Goal: Information Seeking & Learning: Learn about a topic

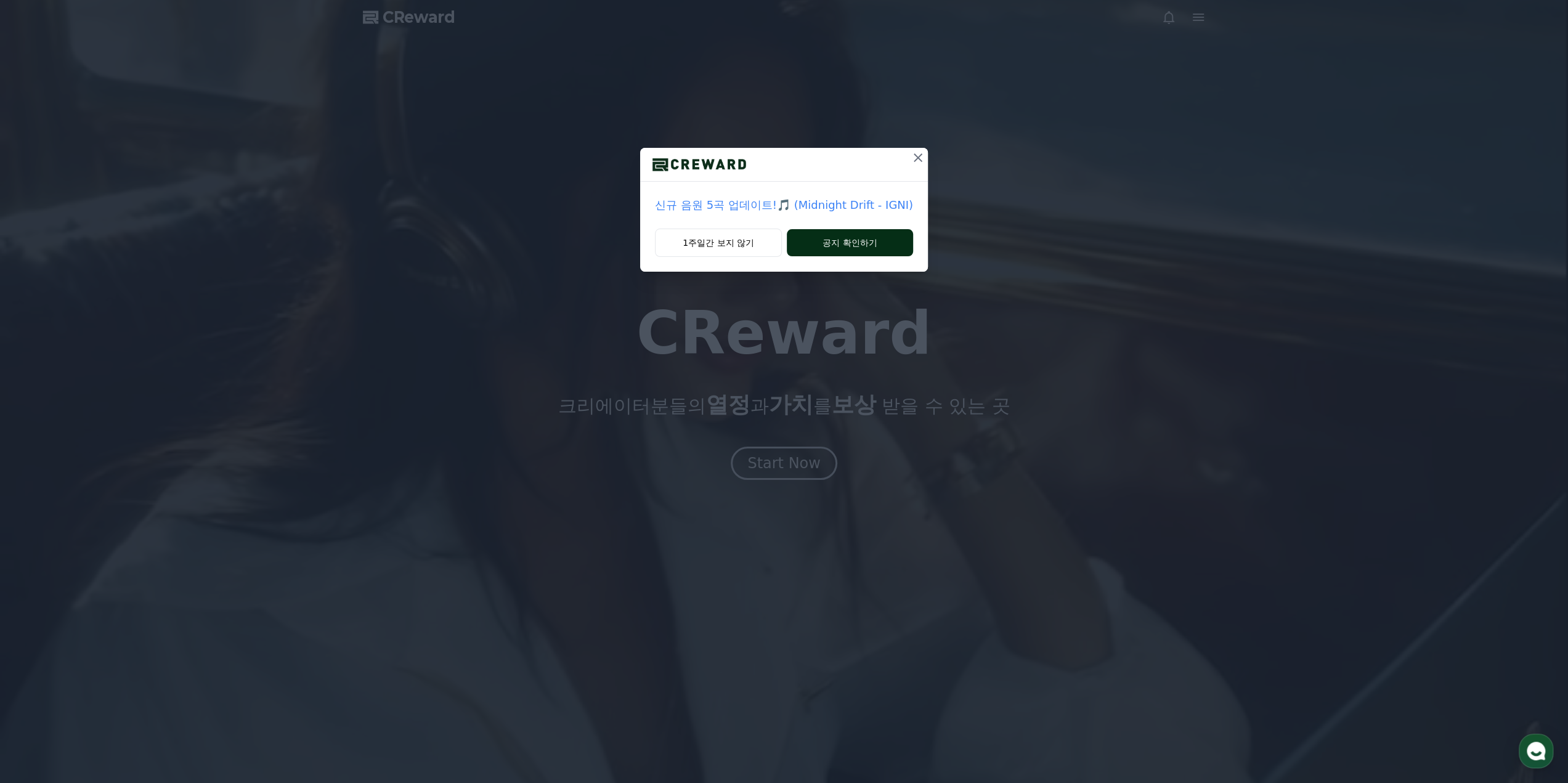
click at [822, 246] on button "공지 확인하기" at bounding box center [850, 242] width 126 height 27
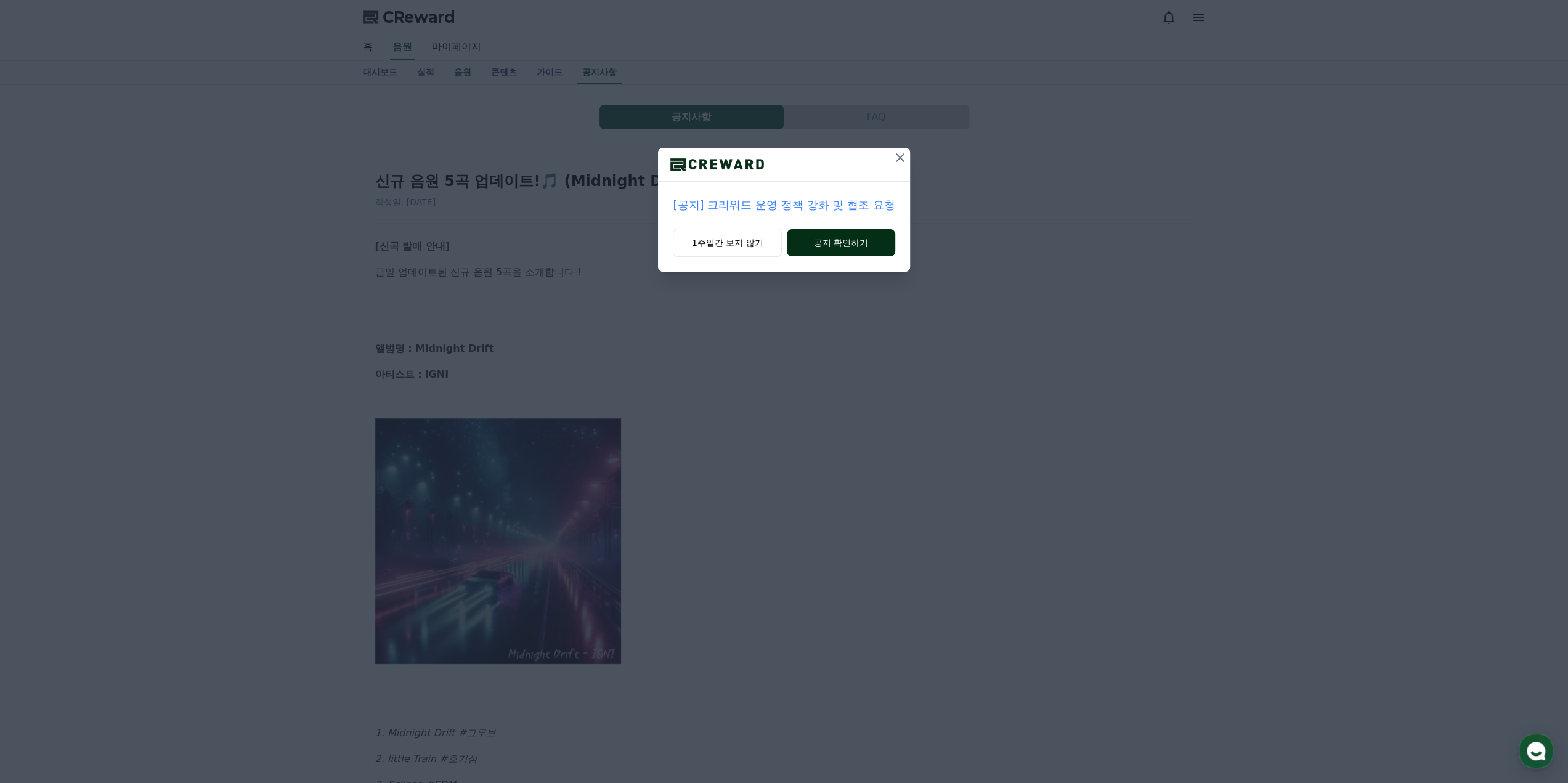
click at [867, 241] on button "공지 확인하기" at bounding box center [841, 242] width 107 height 27
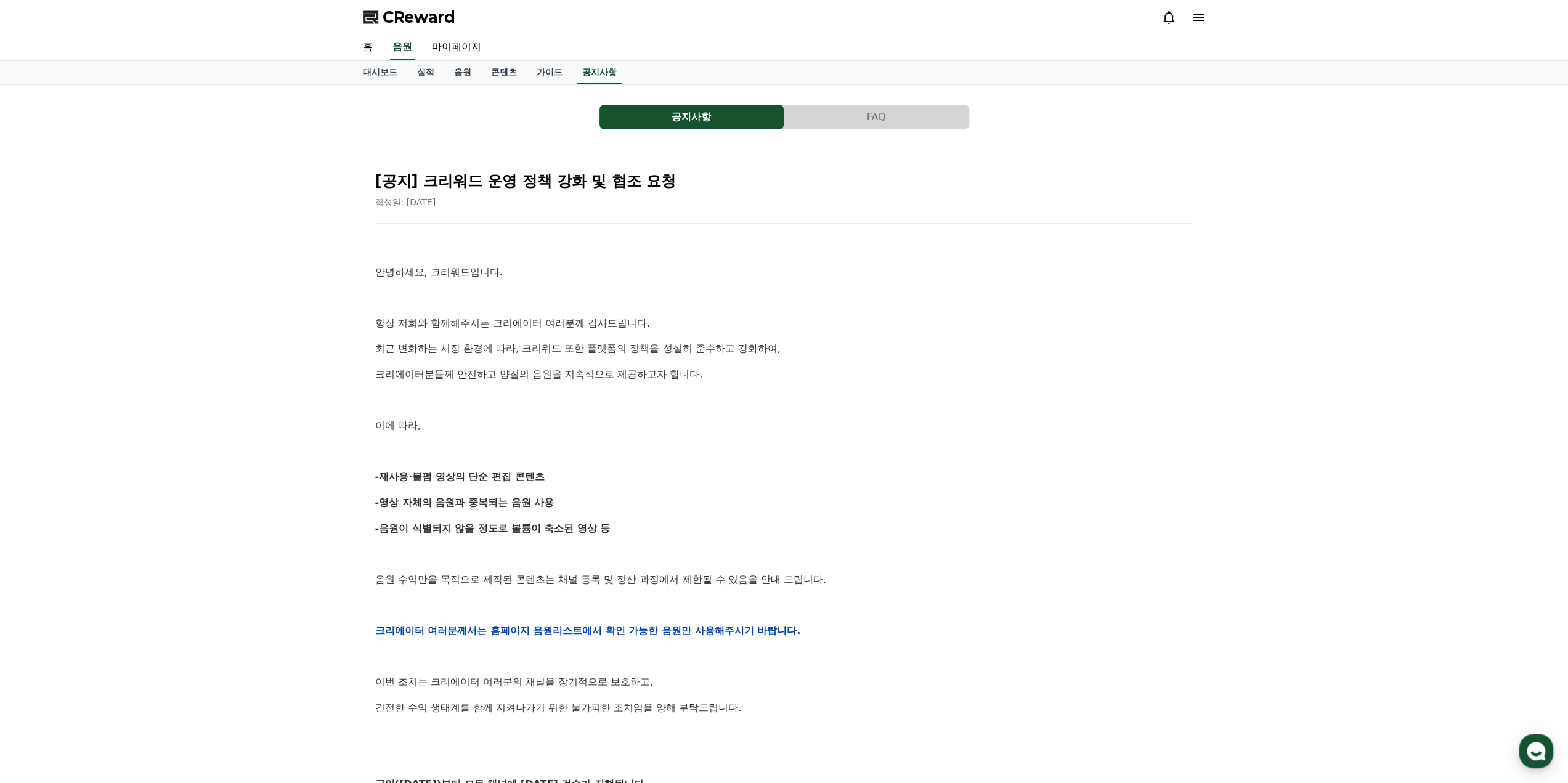
click at [413, 28] on div "CReward" at bounding box center [784, 17] width 862 height 35
click at [412, 16] on span "CReward" at bounding box center [419, 17] width 73 height 20
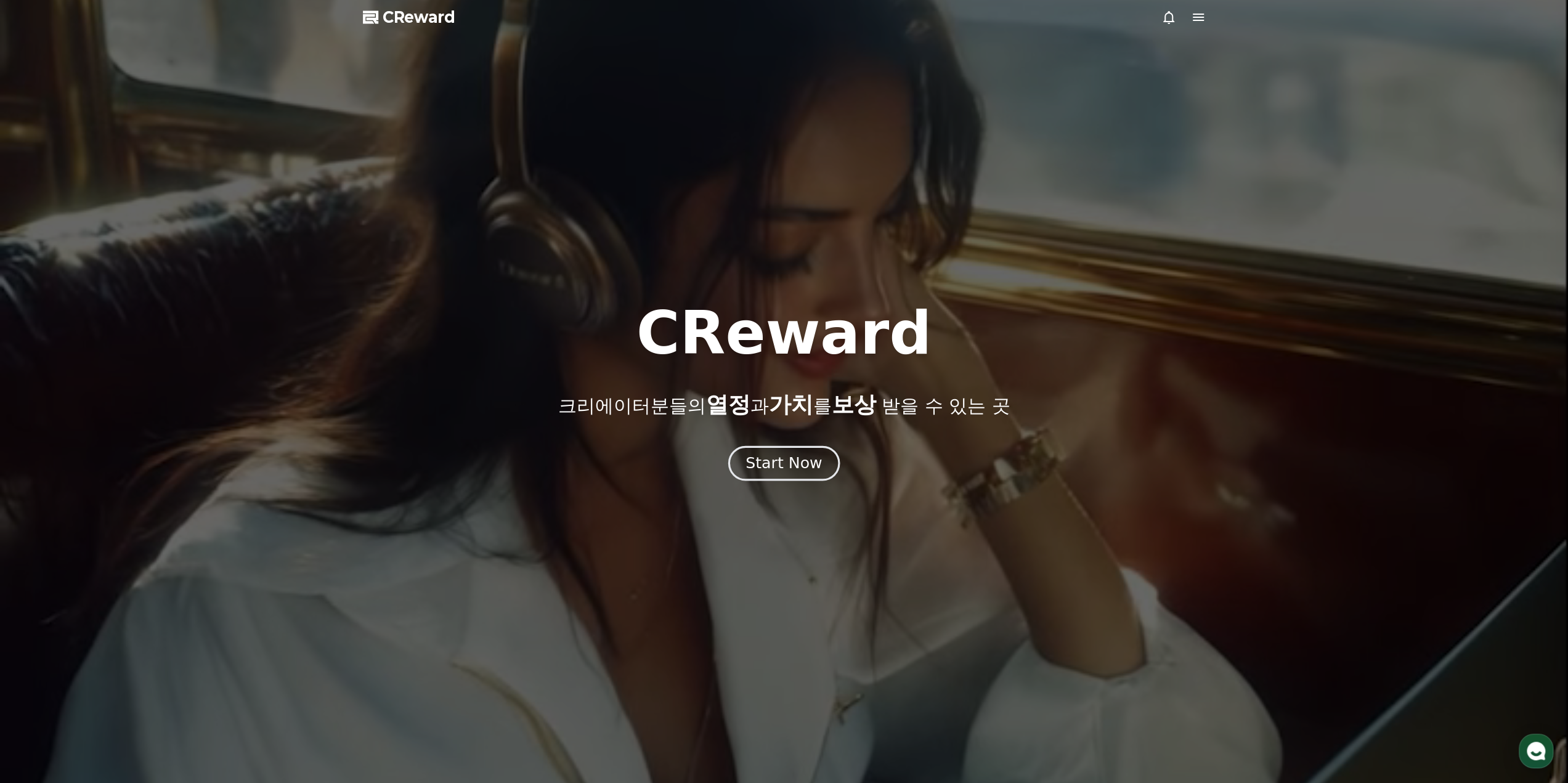
click at [801, 460] on div "Start Now" at bounding box center [783, 463] width 76 height 21
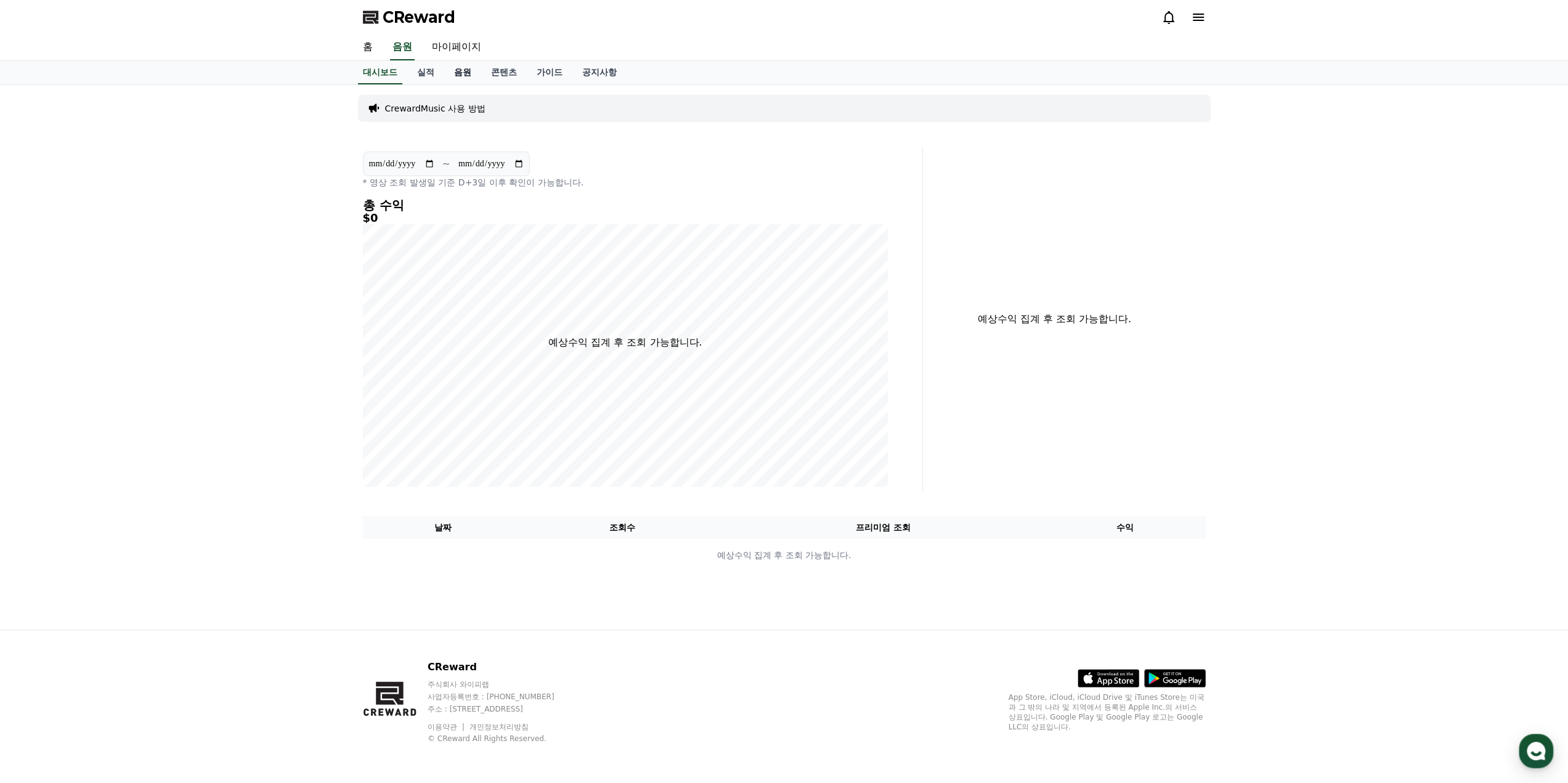
click at [460, 77] on link "음원" at bounding box center [462, 73] width 37 height 23
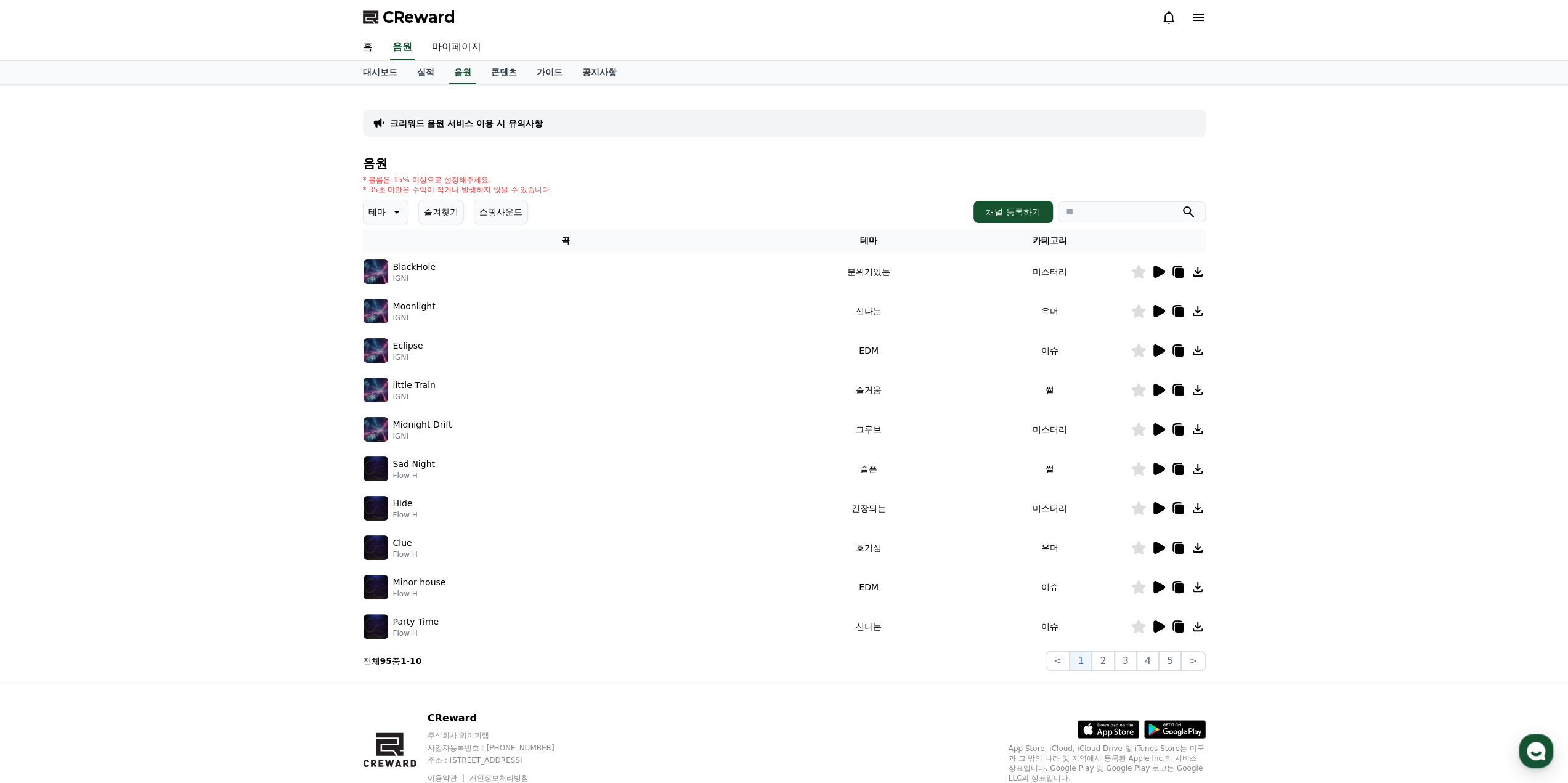
click at [462, 54] on link "마이페이지" at bounding box center [456, 48] width 69 height 26
select select "**********"
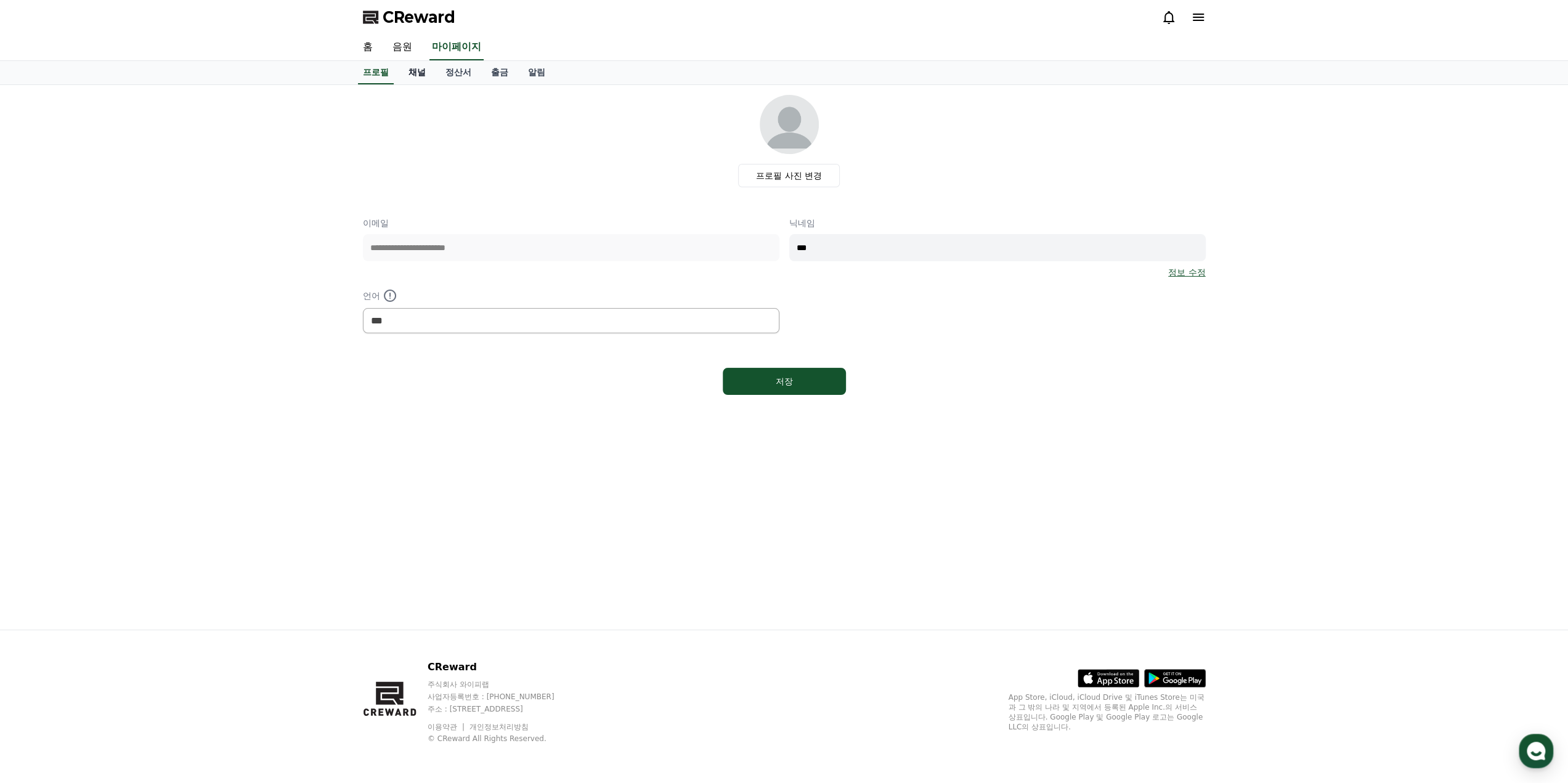
click at [415, 70] on link "채널" at bounding box center [417, 73] width 37 height 23
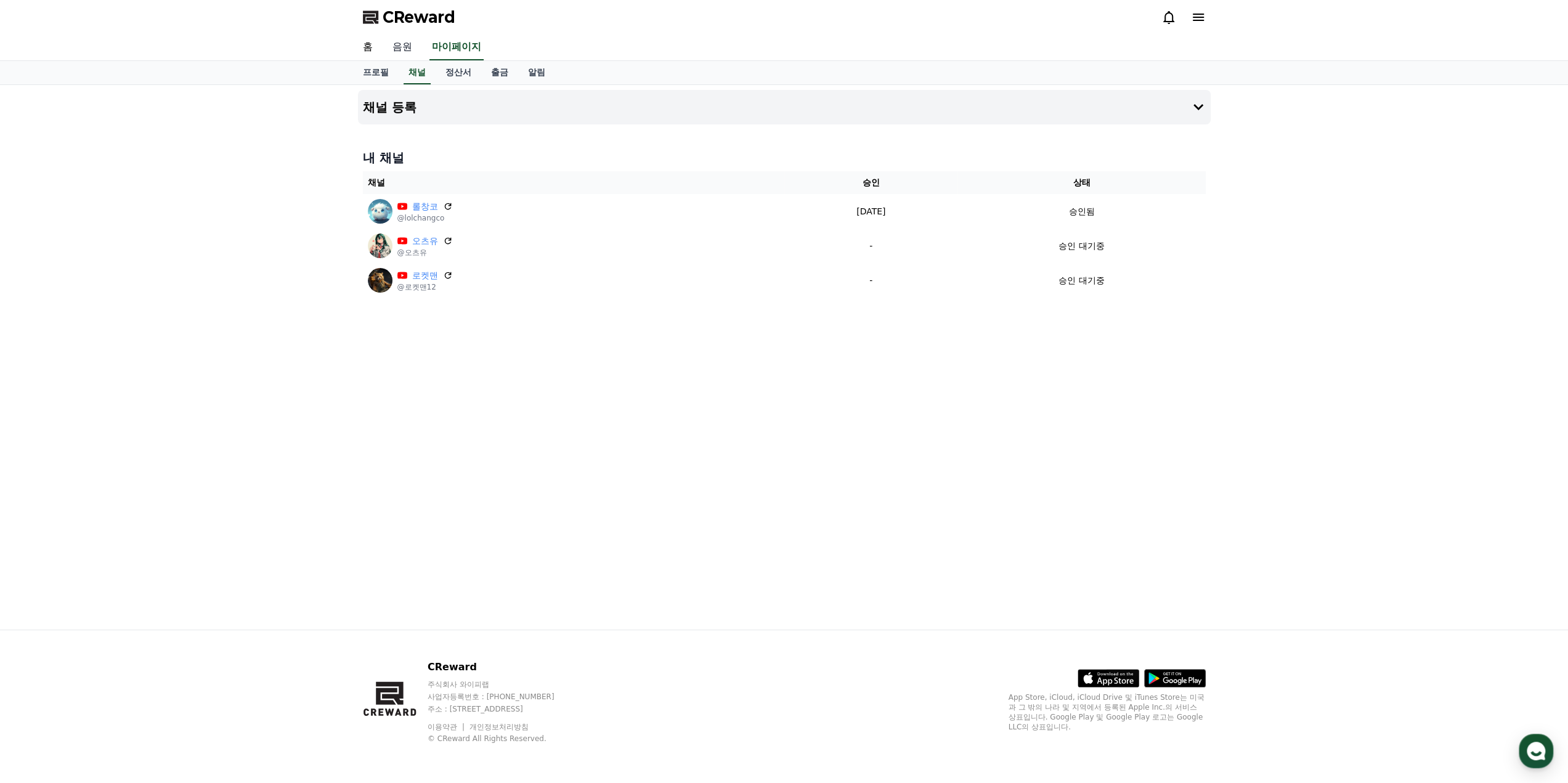
click at [409, 44] on link "음원" at bounding box center [402, 48] width 39 height 26
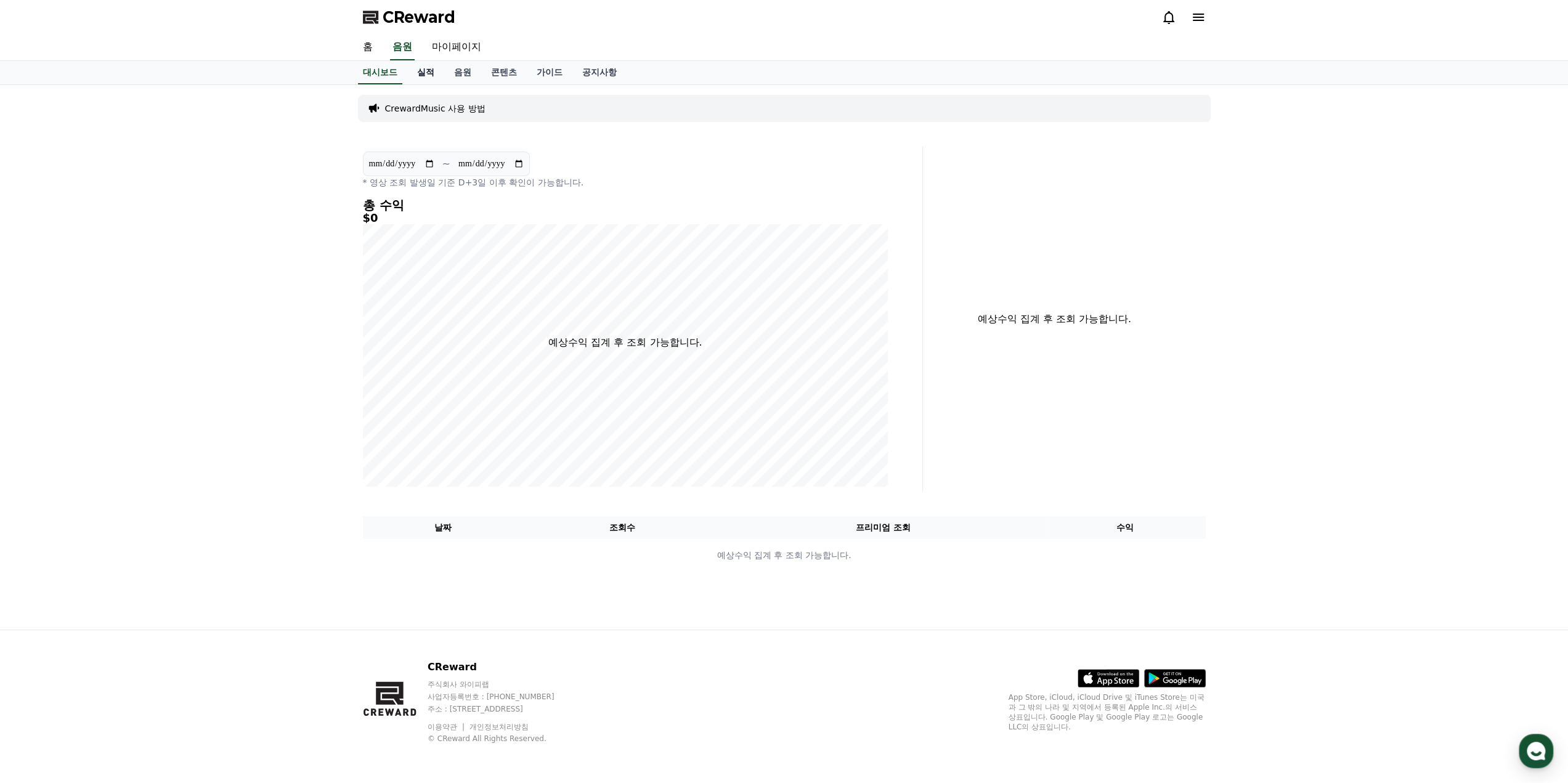
click at [429, 72] on link "실적" at bounding box center [425, 73] width 37 height 23
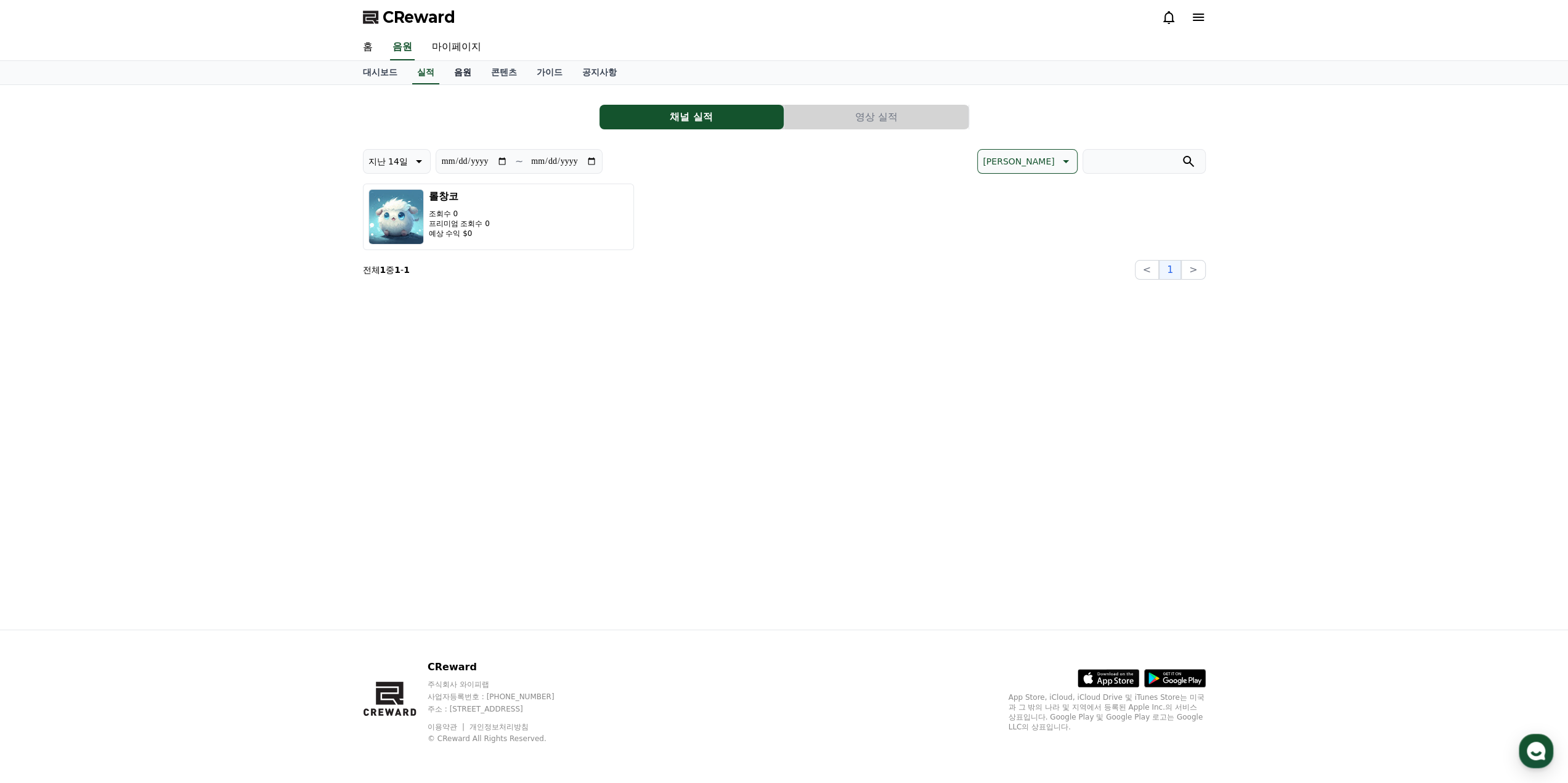
click at [459, 71] on link "음원" at bounding box center [462, 73] width 37 height 23
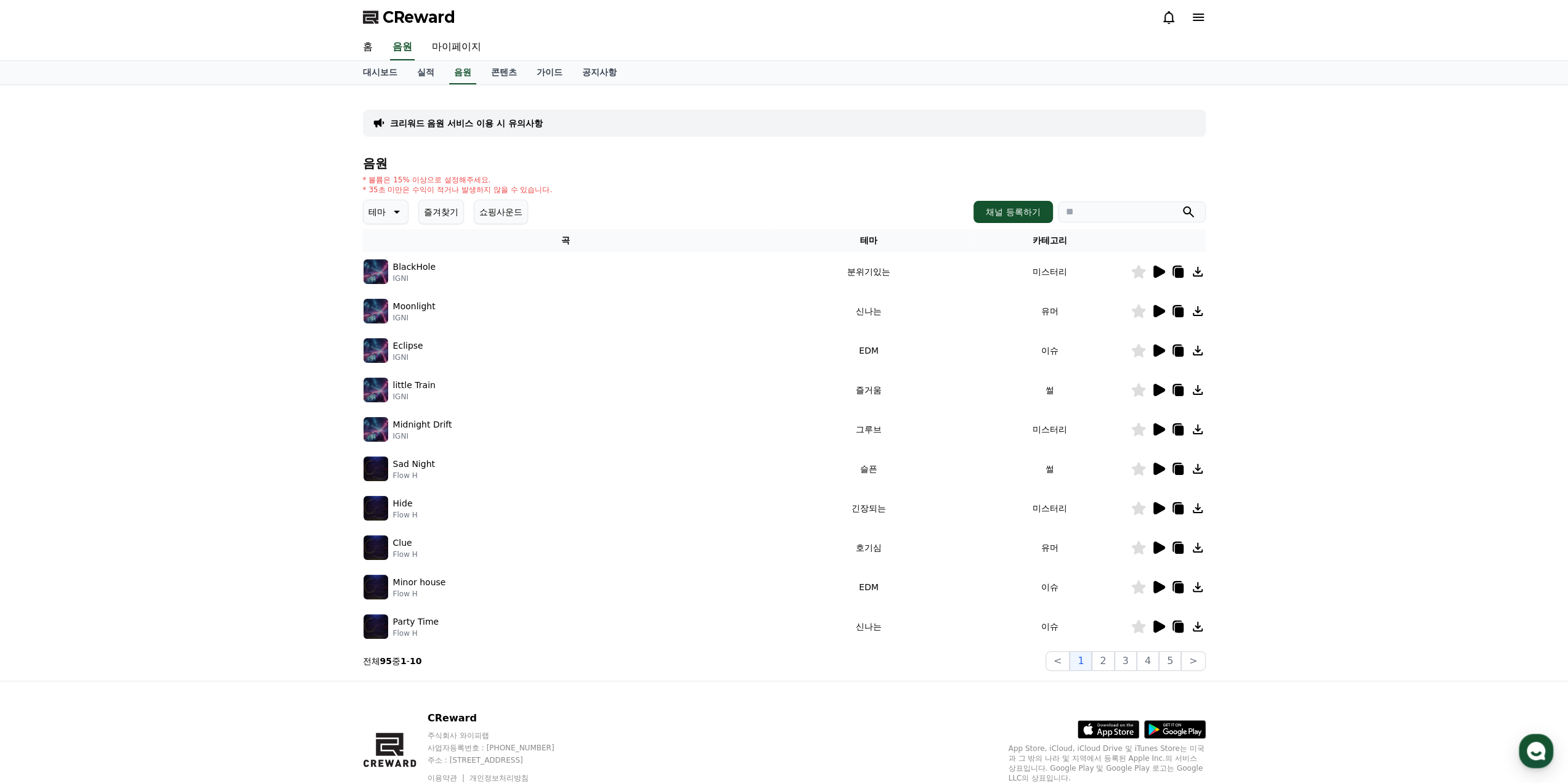
click at [1156, 271] on icon at bounding box center [1159, 271] width 12 height 12
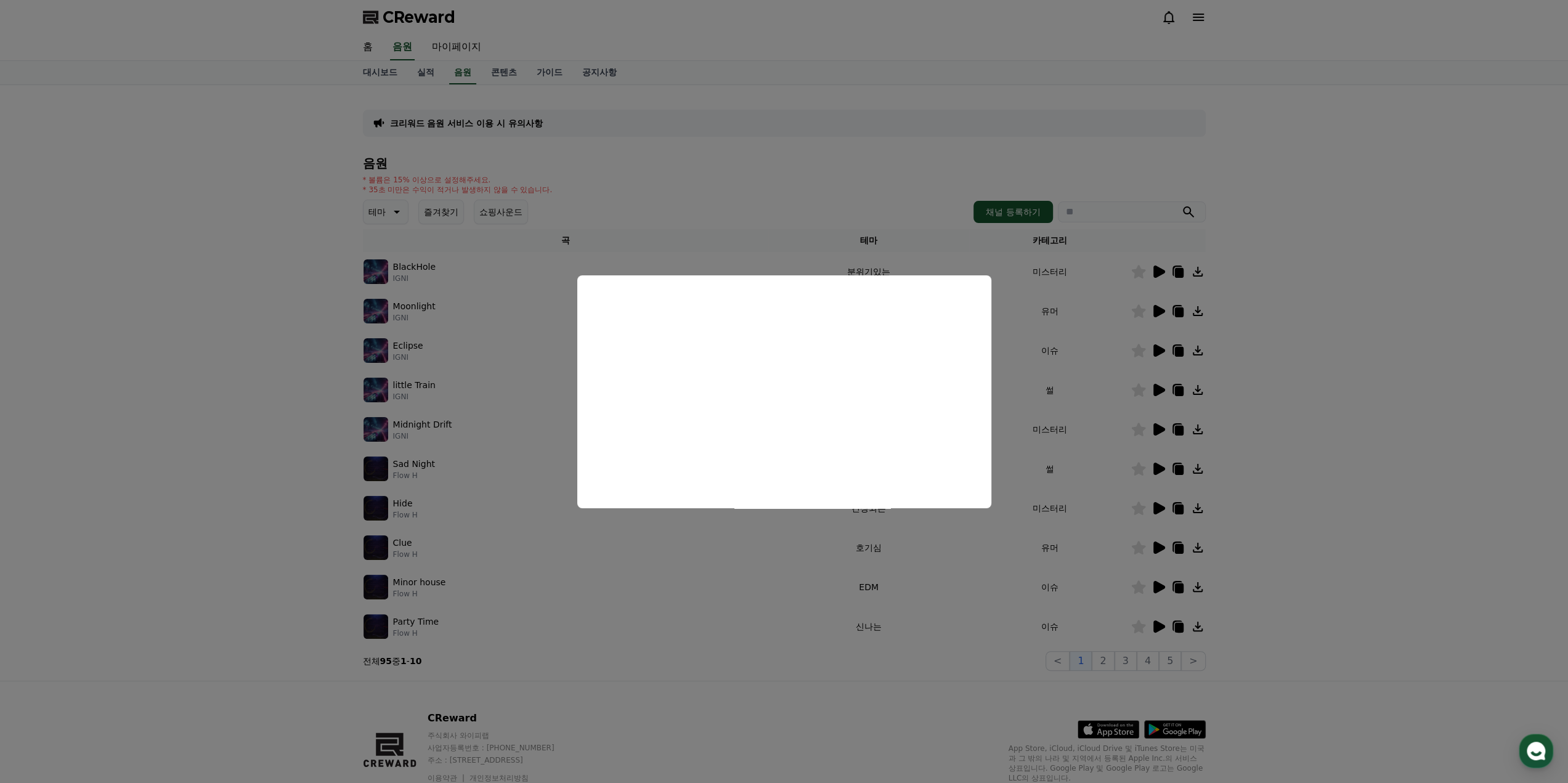
click at [608, 544] on button "close modal" at bounding box center [784, 391] width 1568 height 783
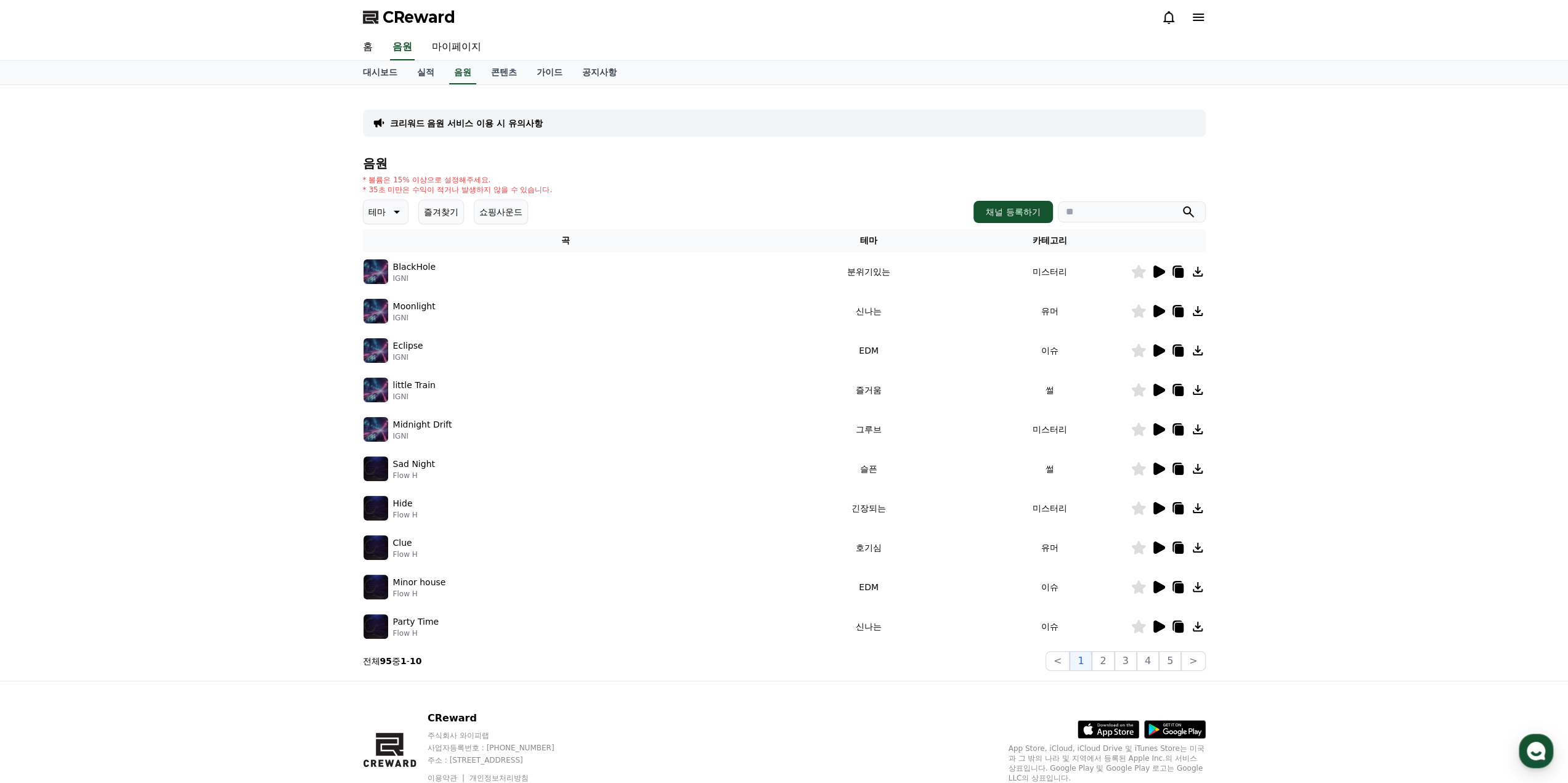
drag, startPoint x: 859, startPoint y: 229, endPoint x: 862, endPoint y: 238, distance: 9.5
click at [859, 229] on th "테마" at bounding box center [868, 240] width 200 height 22
click at [864, 239] on th "테마" at bounding box center [868, 240] width 200 height 22
click at [395, 205] on icon at bounding box center [396, 212] width 15 height 15
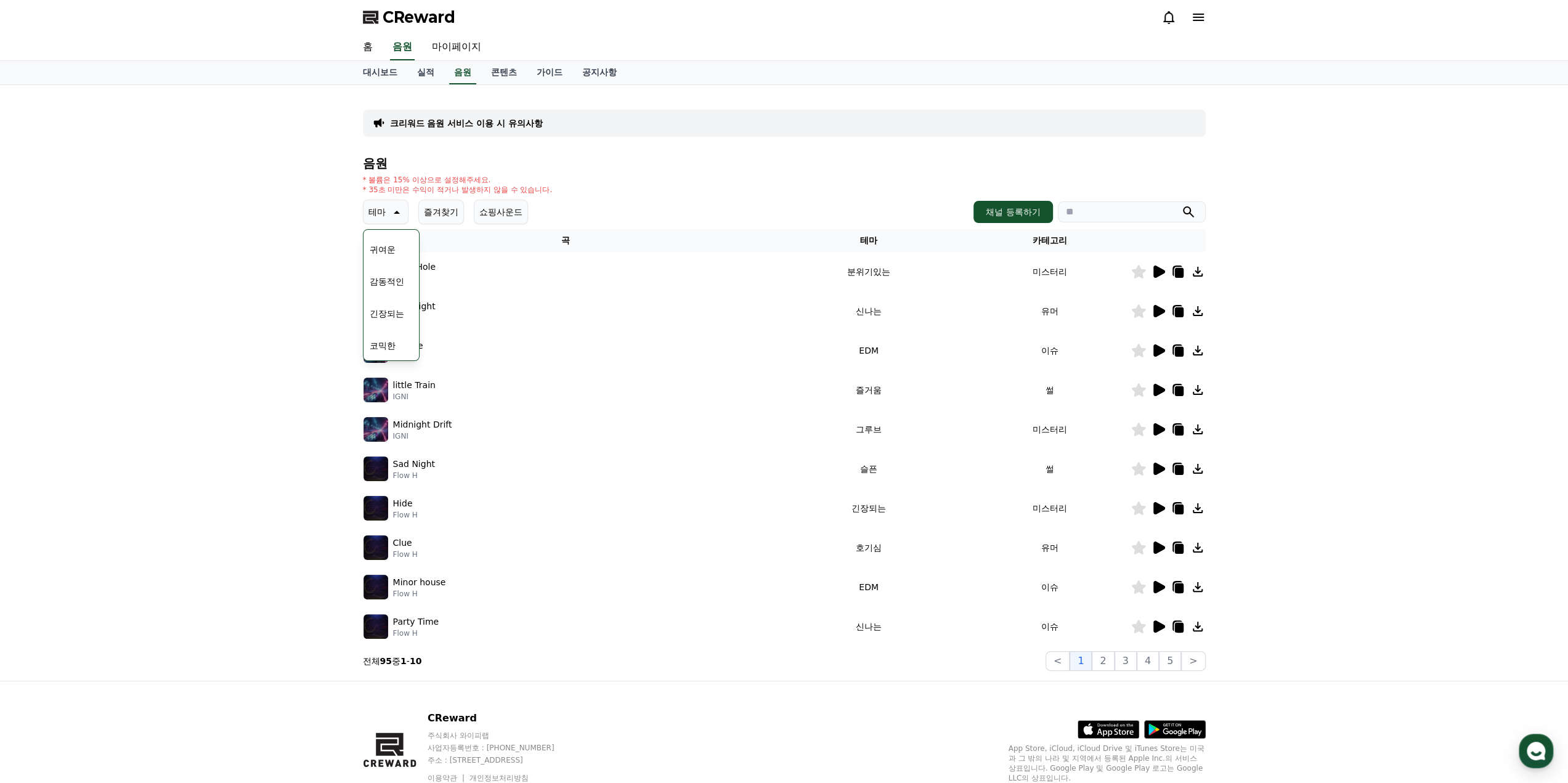
click at [387, 341] on button "코믹한" at bounding box center [382, 345] width 36 height 27
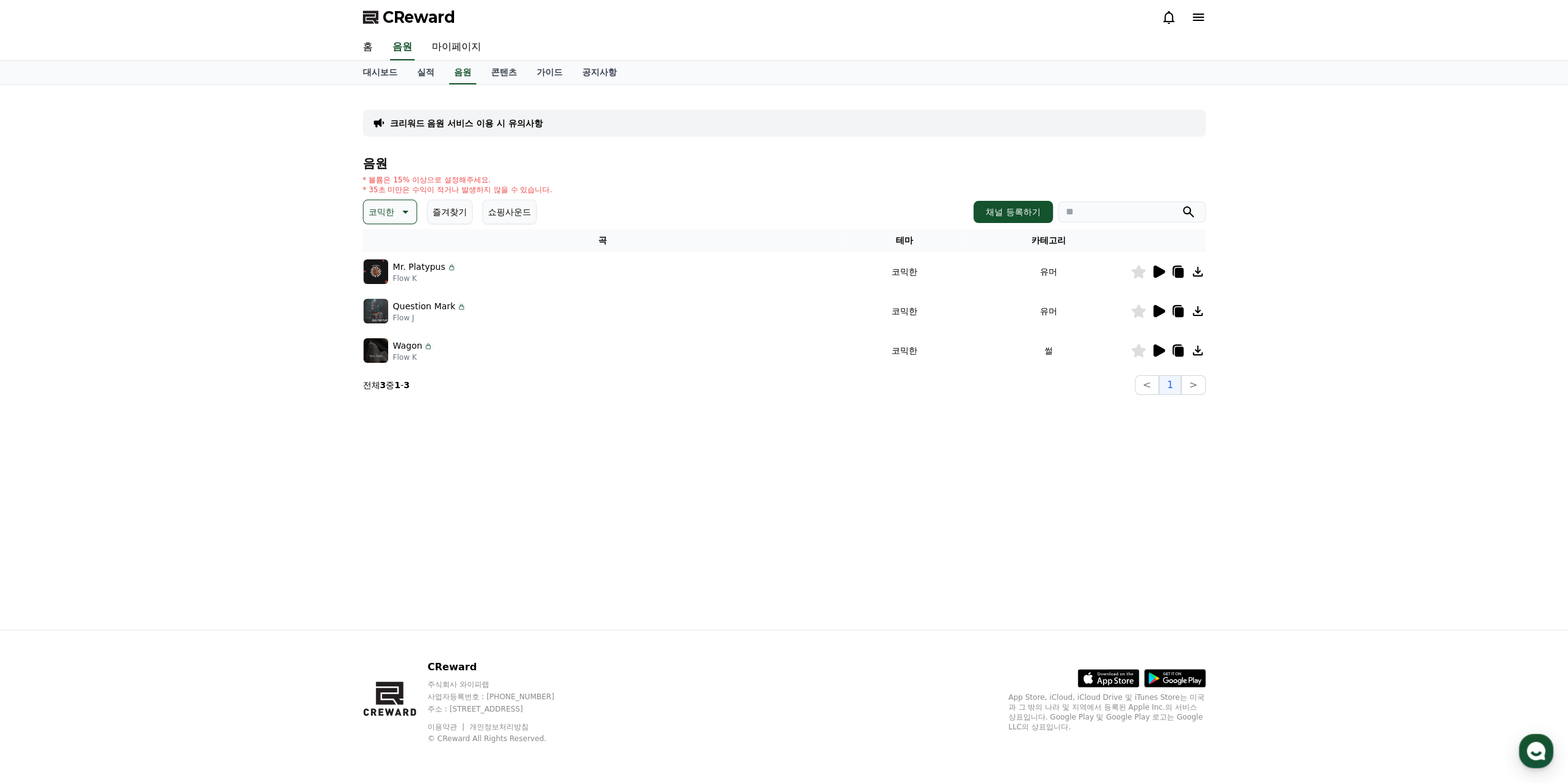
click at [1158, 269] on icon at bounding box center [1159, 271] width 12 height 12
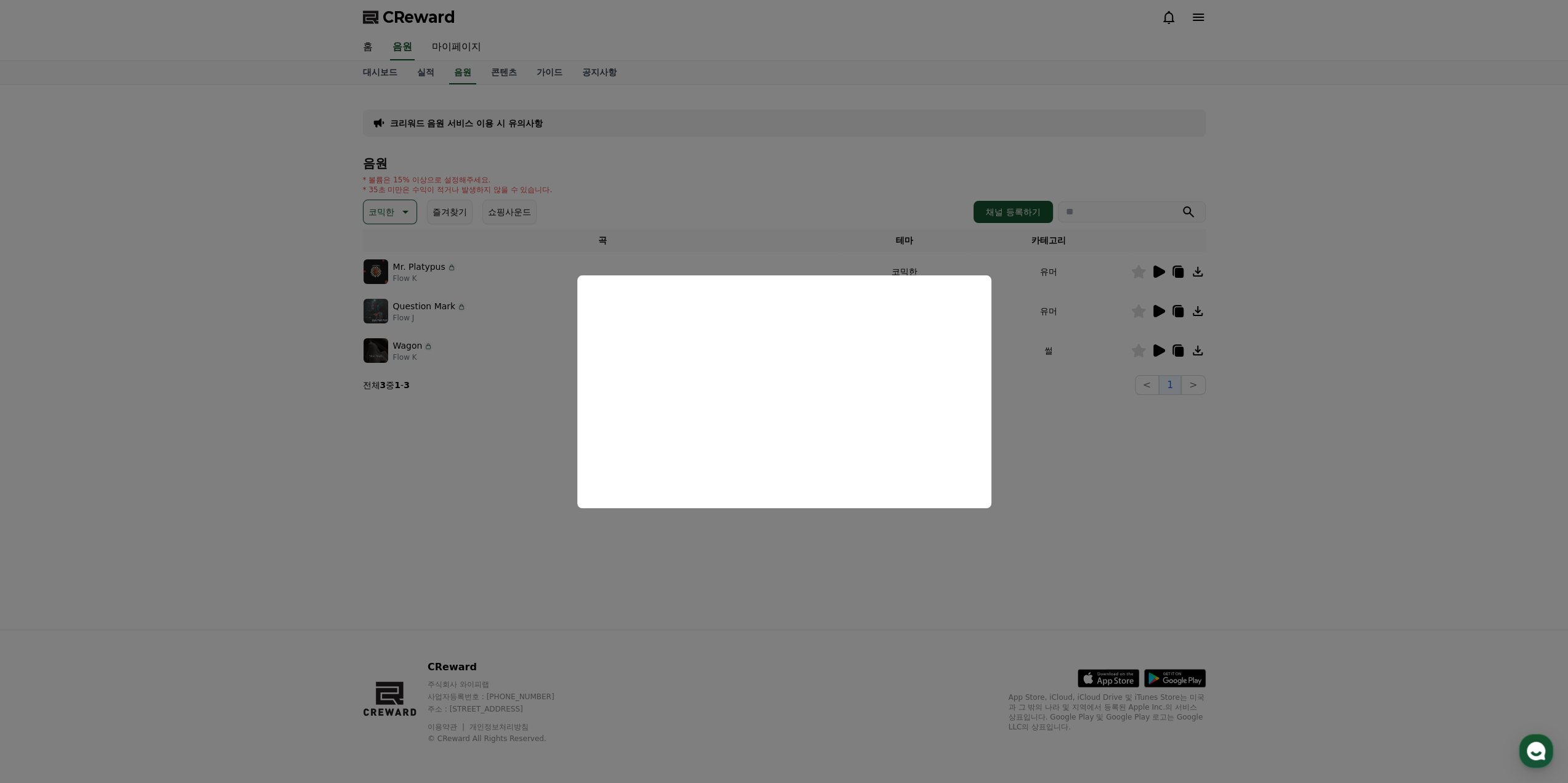
click at [1045, 453] on button "close modal" at bounding box center [784, 391] width 1568 height 783
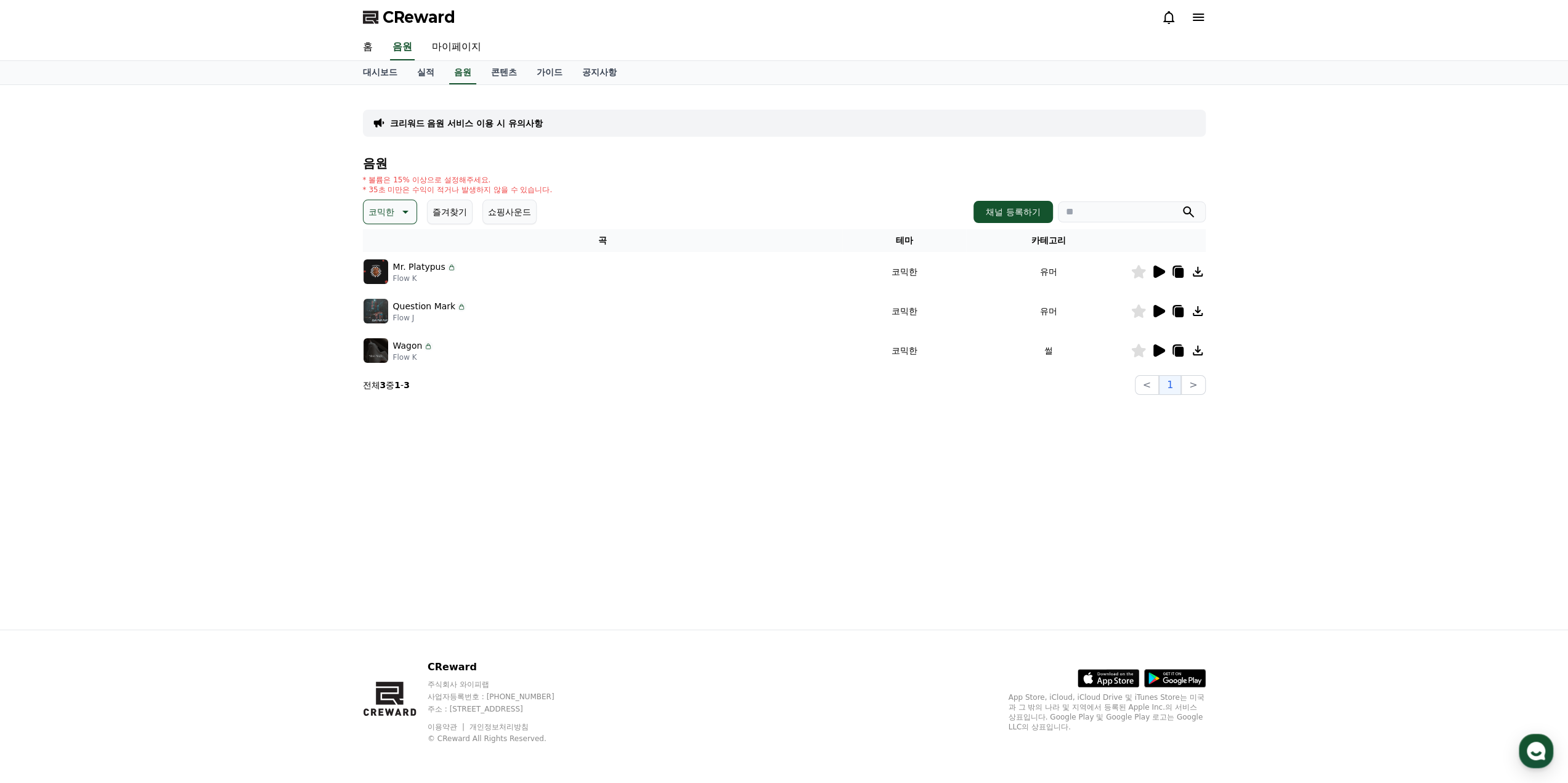
click at [1154, 313] on icon at bounding box center [1159, 311] width 12 height 12
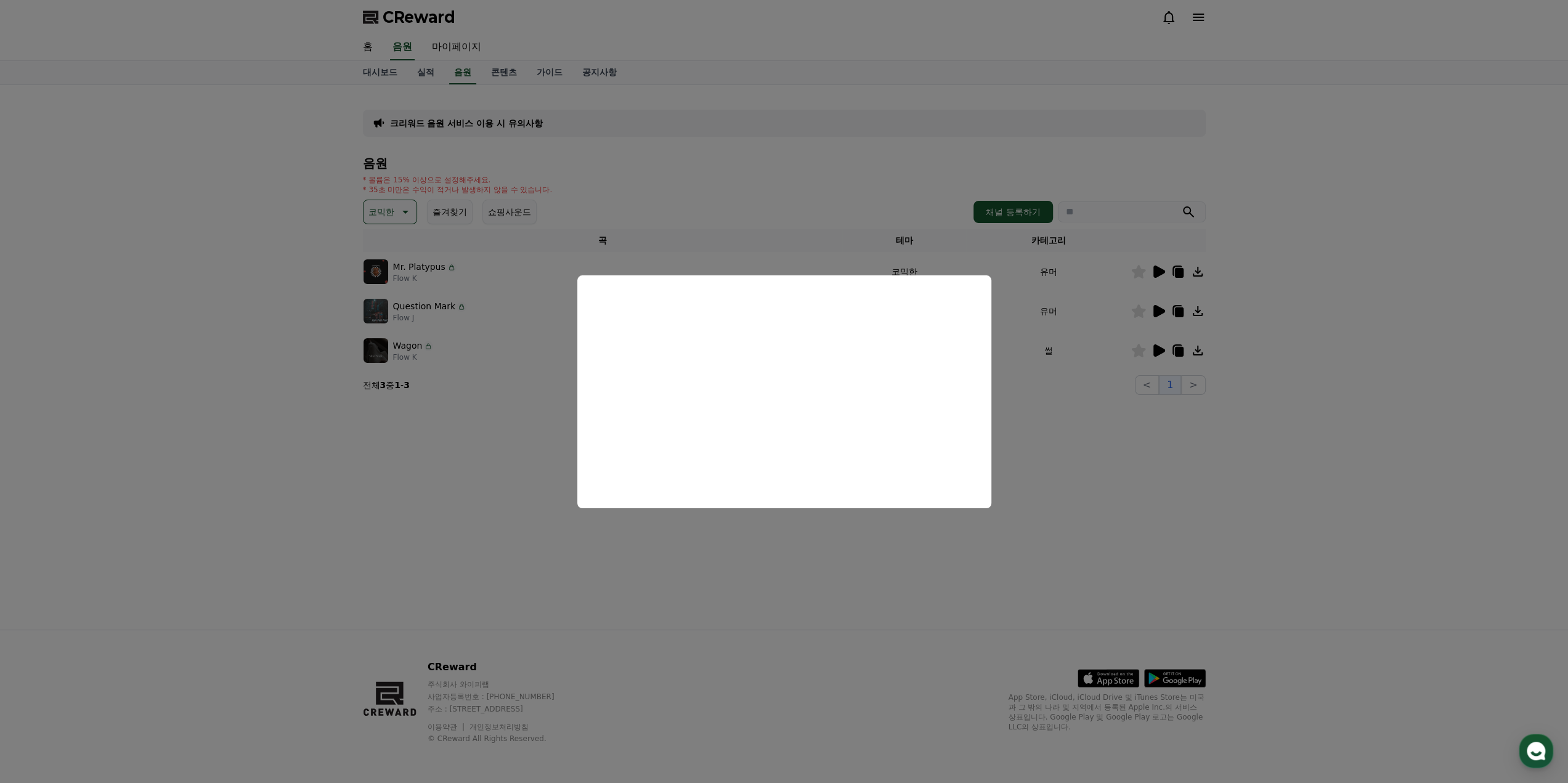
click at [1030, 416] on button "close modal" at bounding box center [784, 391] width 1568 height 783
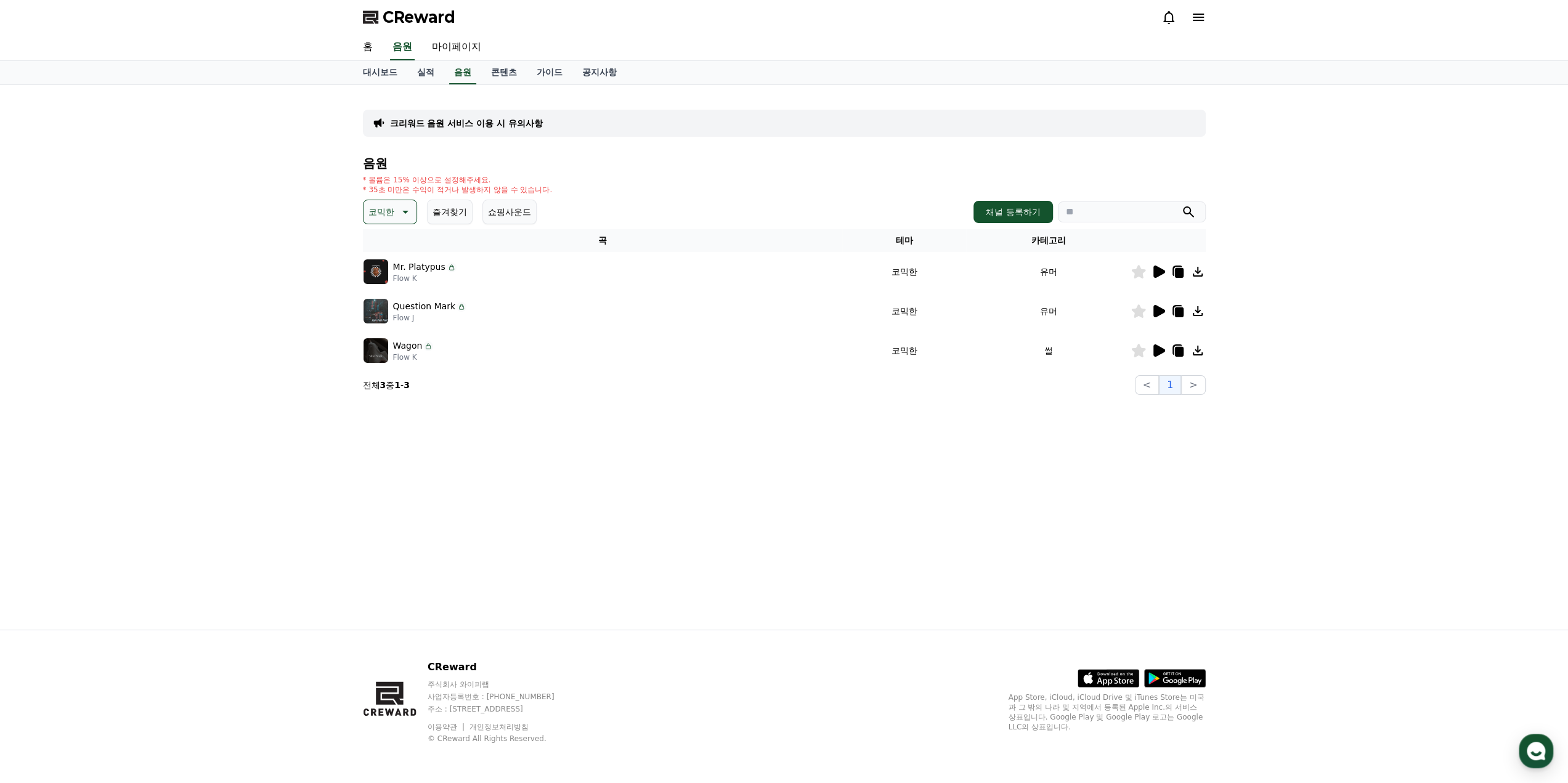
click at [1160, 344] on icon at bounding box center [1158, 350] width 15 height 15
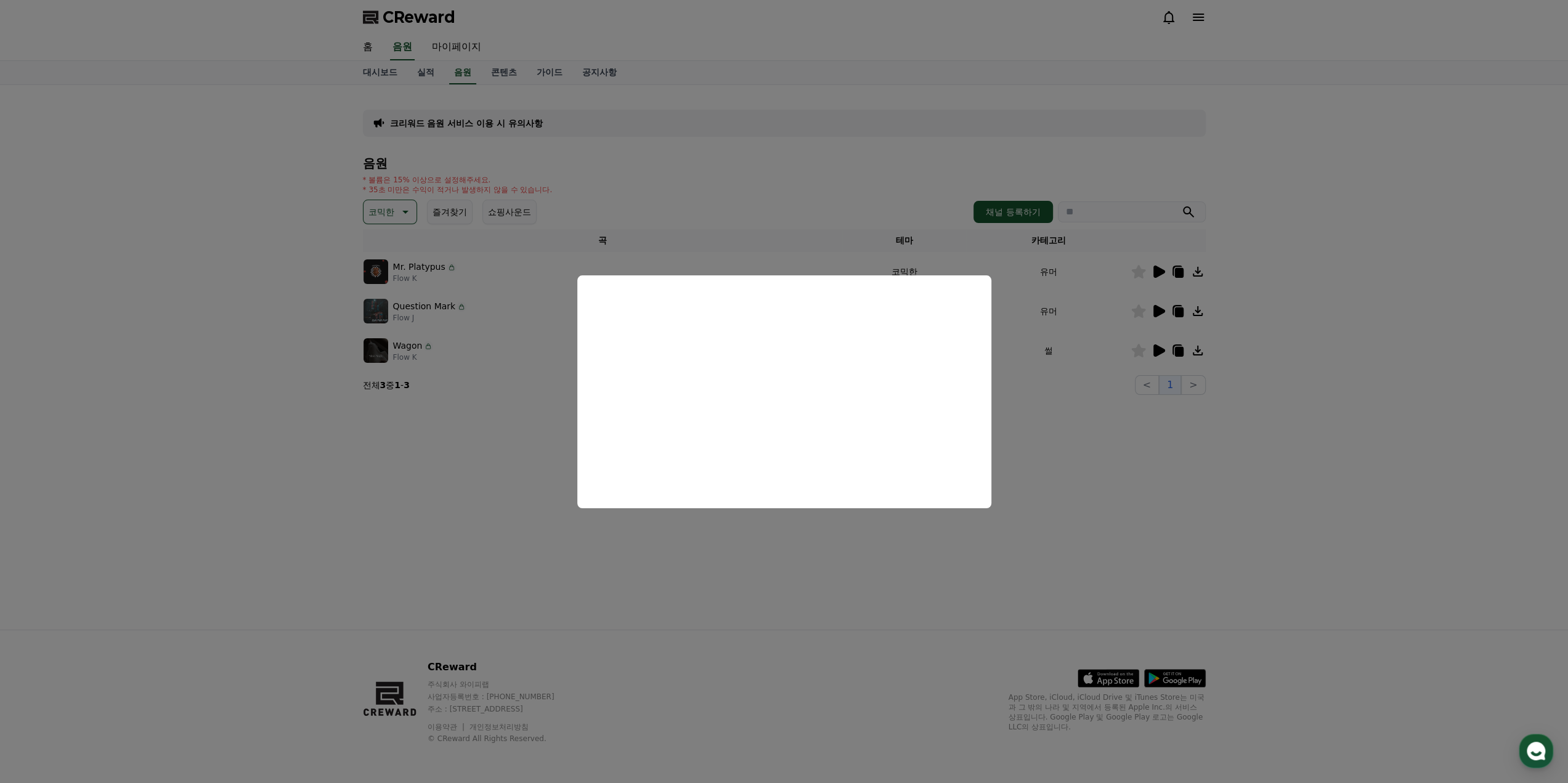
click at [1034, 452] on button "close modal" at bounding box center [784, 391] width 1568 height 783
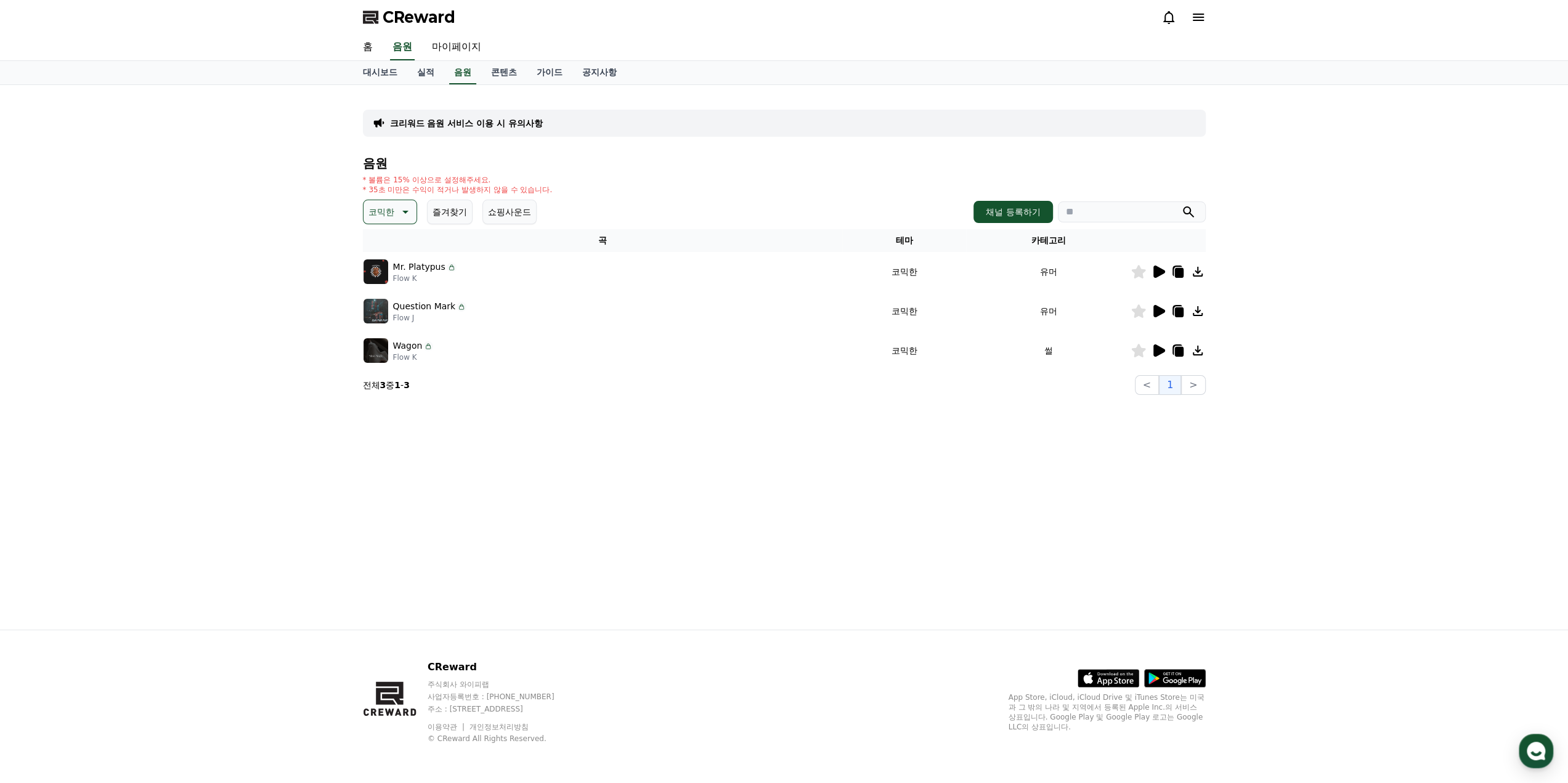
click at [385, 209] on p "코믹한" at bounding box center [381, 212] width 26 height 17
click at [384, 310] on button "신나는" at bounding box center [382, 313] width 36 height 27
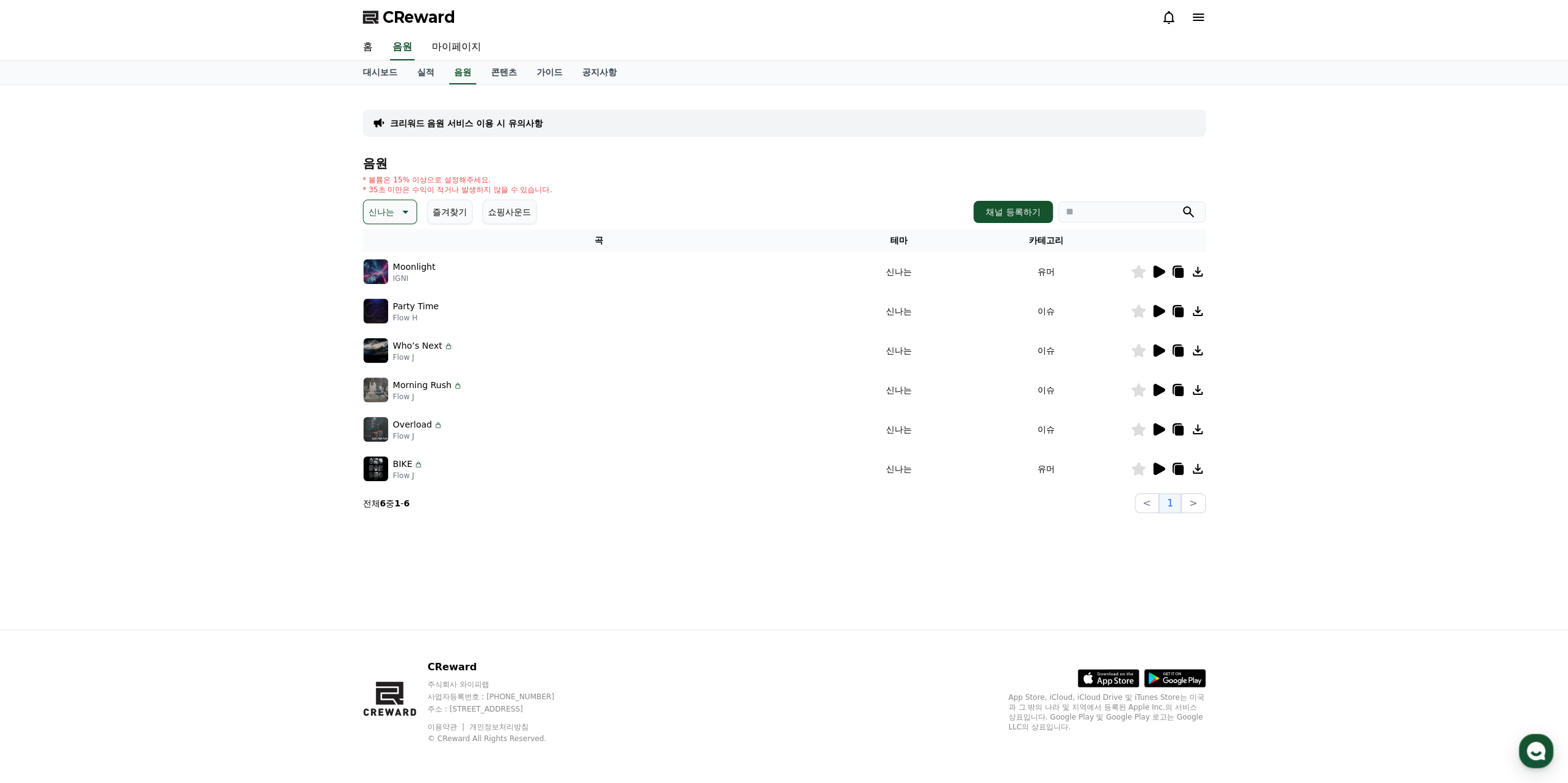
click at [1161, 274] on icon at bounding box center [1158, 271] width 15 height 15
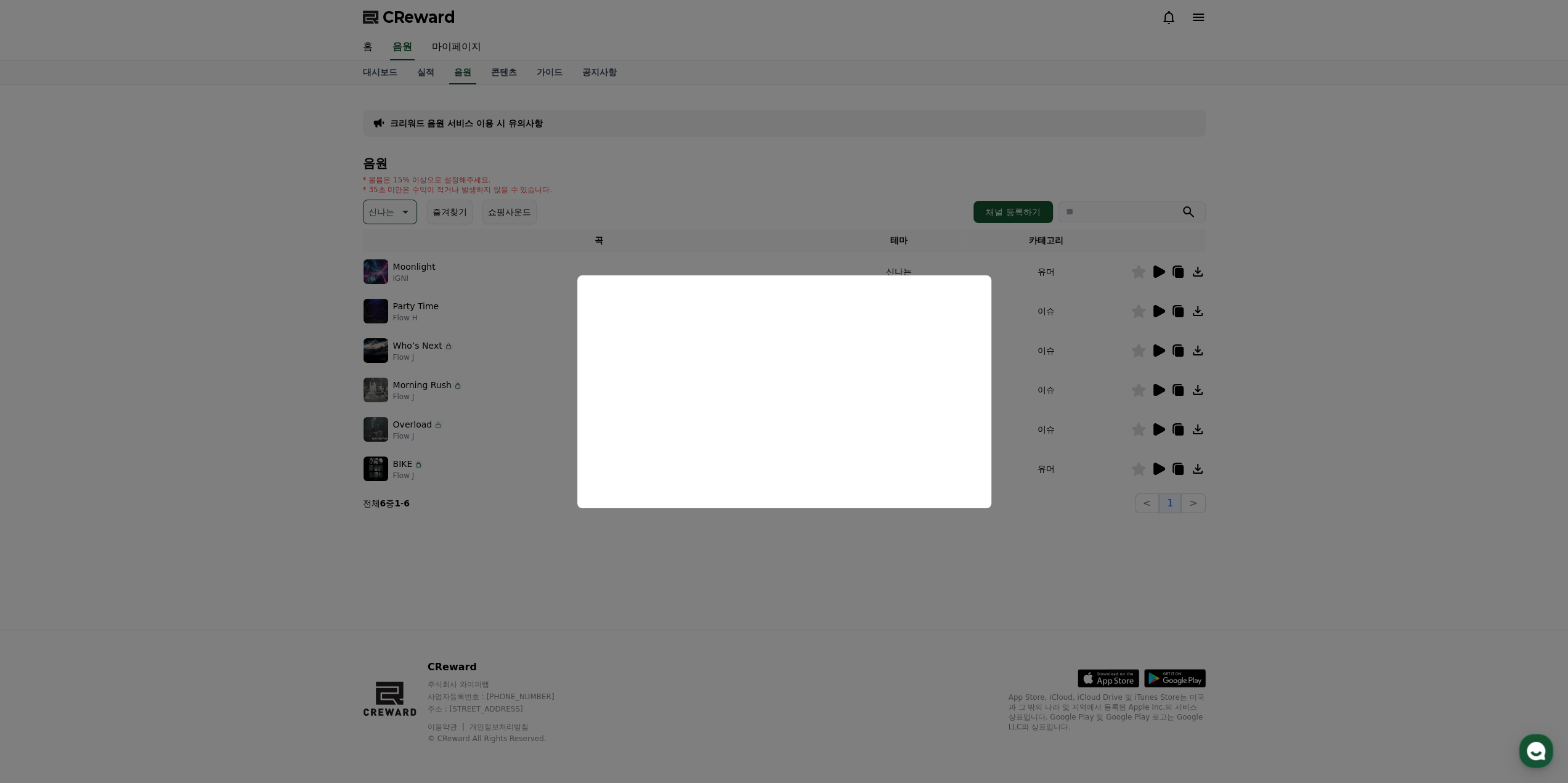
click at [813, 536] on button "close modal" at bounding box center [784, 391] width 1568 height 783
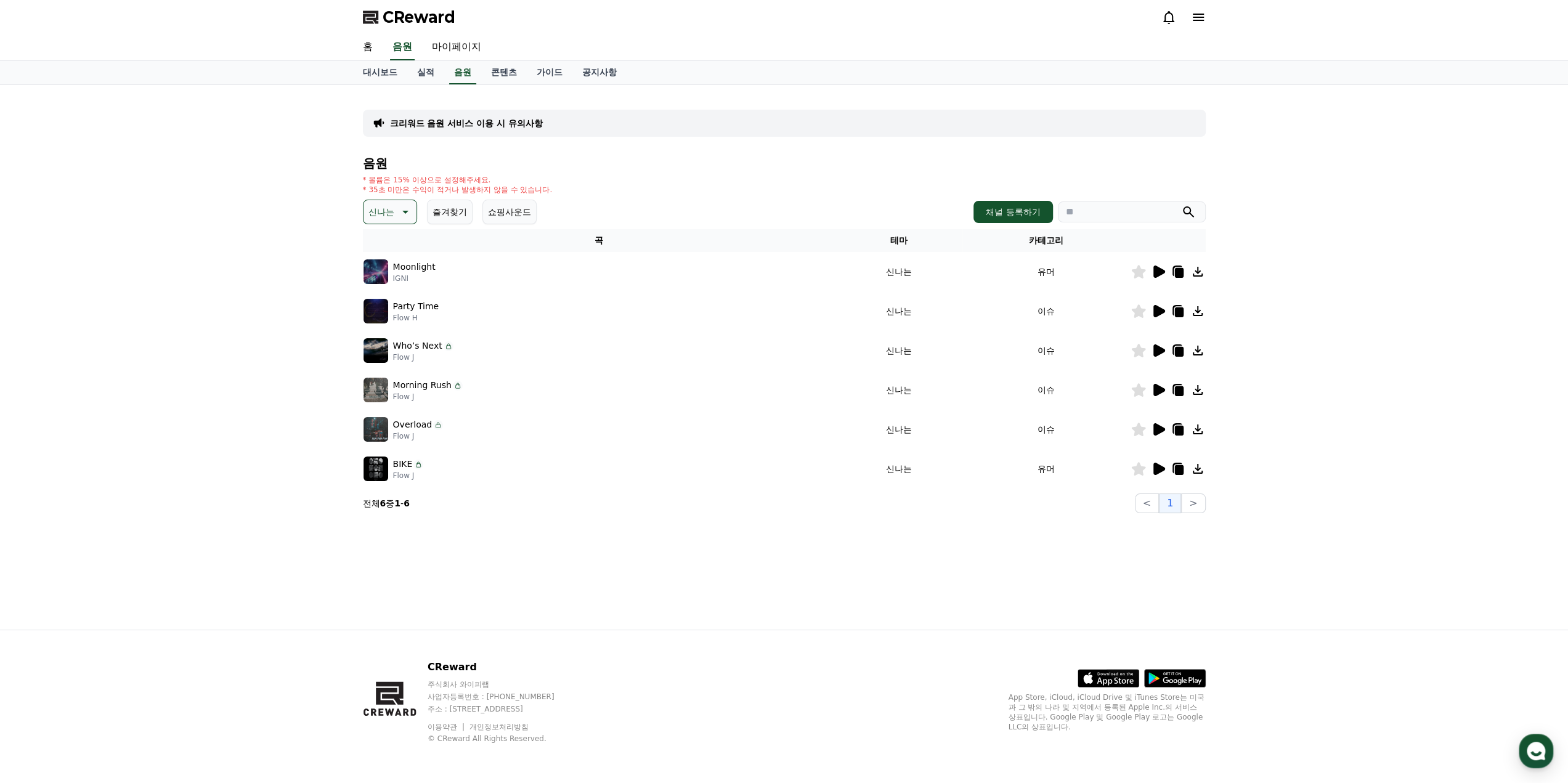
click at [1158, 311] on icon at bounding box center [1159, 311] width 12 height 12
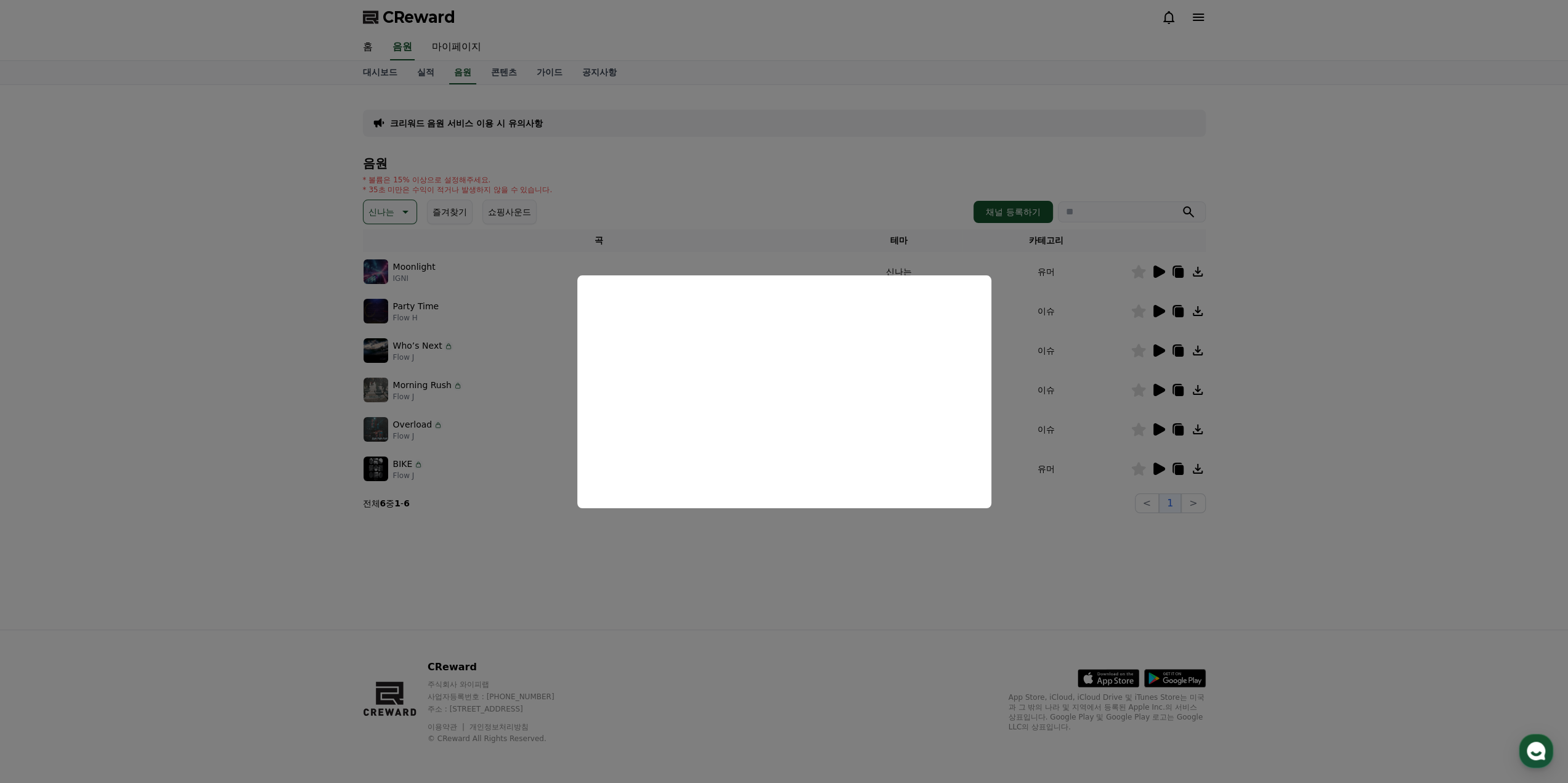
click at [881, 538] on button "close modal" at bounding box center [784, 391] width 1568 height 783
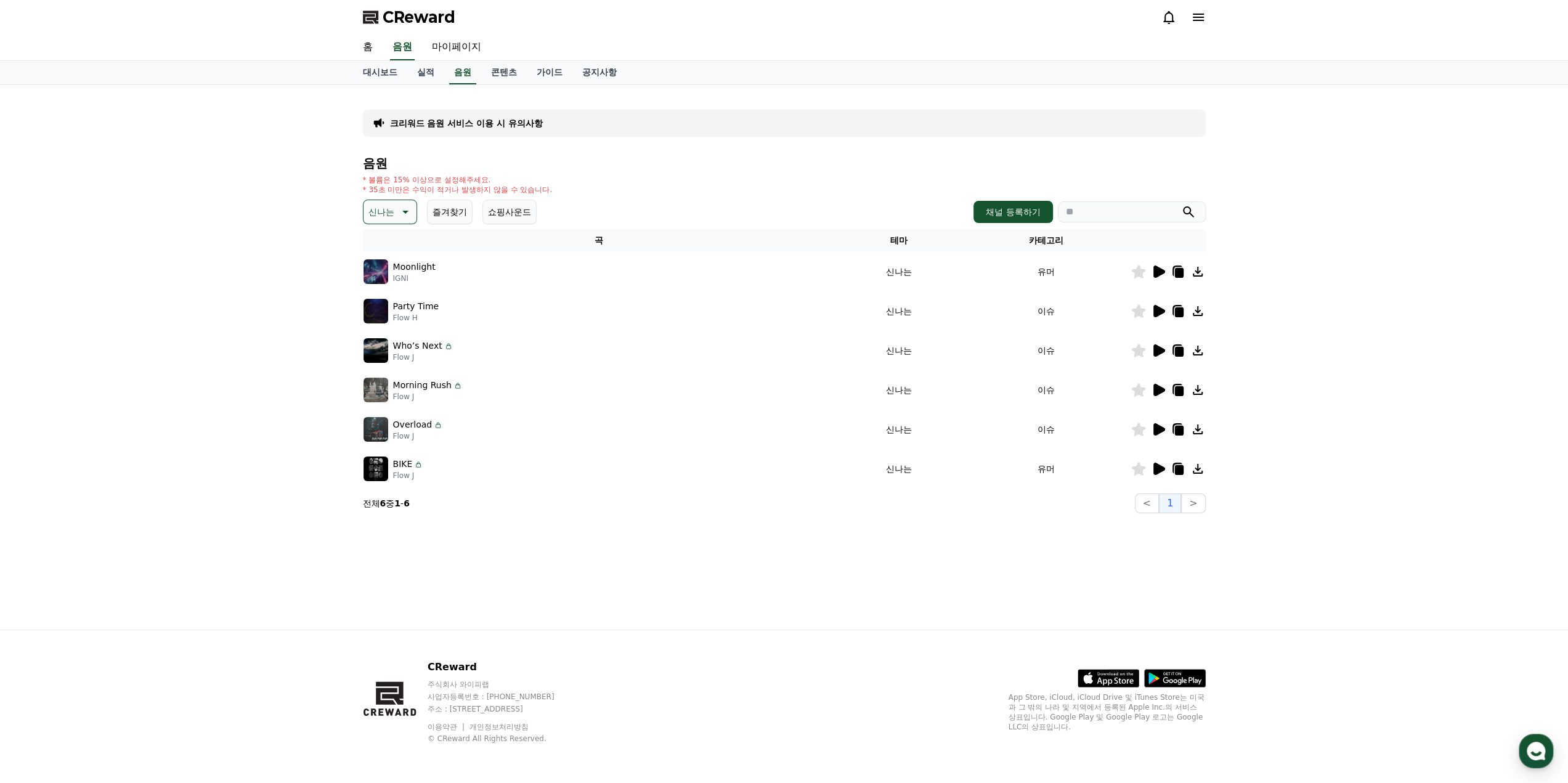
click at [1156, 348] on icon at bounding box center [1159, 350] width 12 height 12
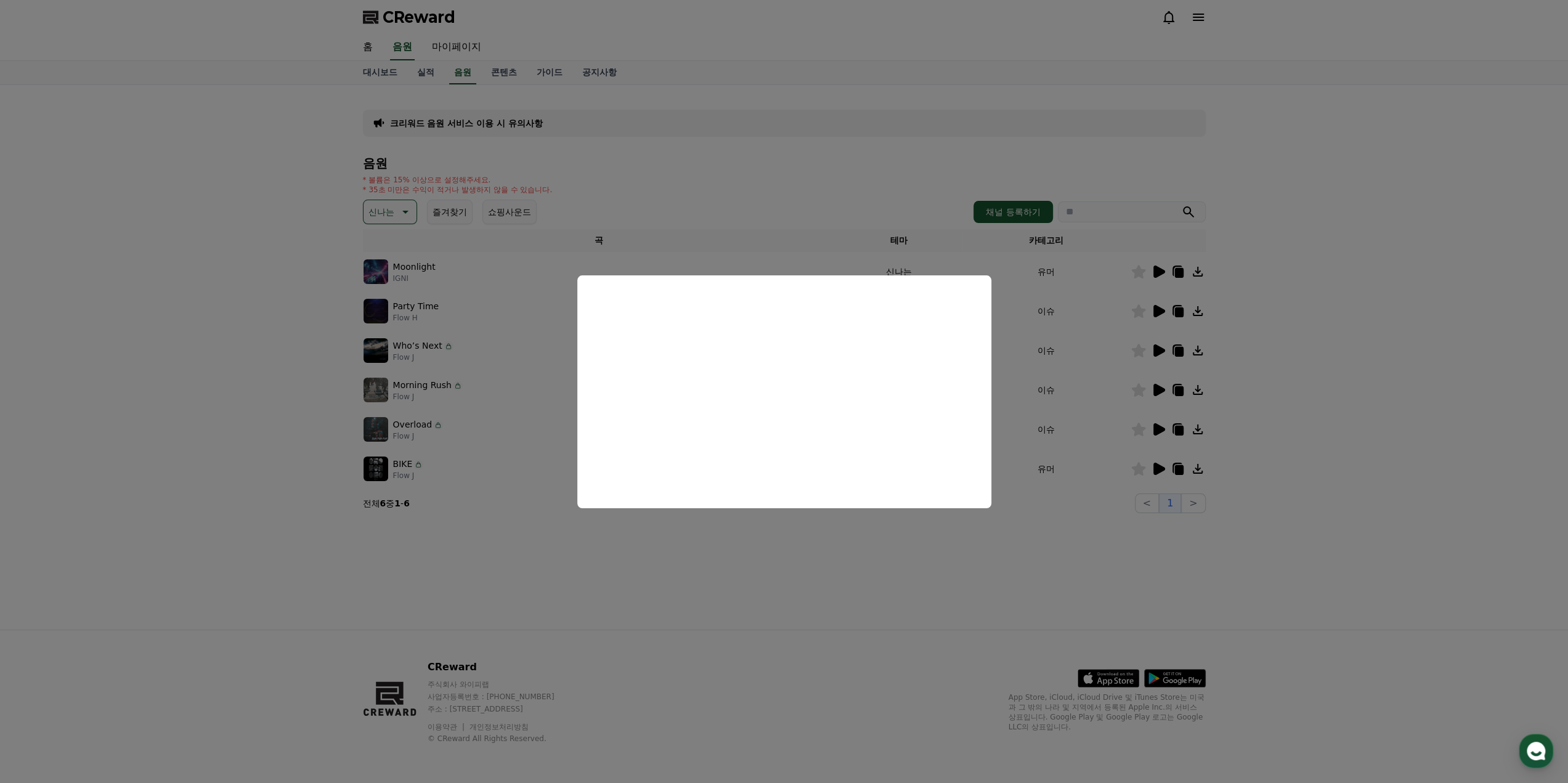
click at [1052, 562] on button "close modal" at bounding box center [784, 391] width 1568 height 783
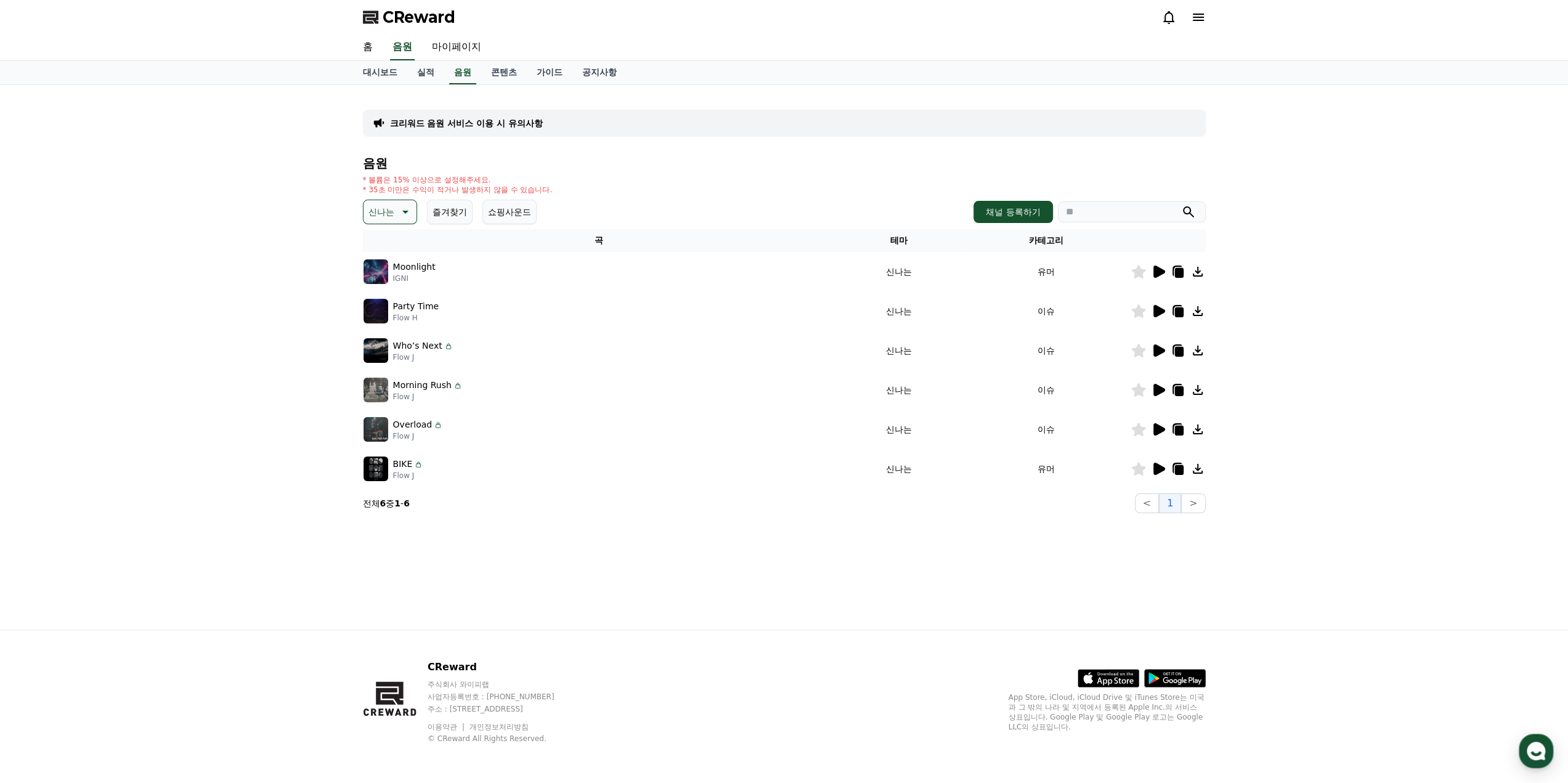
click at [1153, 382] on icon at bounding box center [1158, 390] width 15 height 15
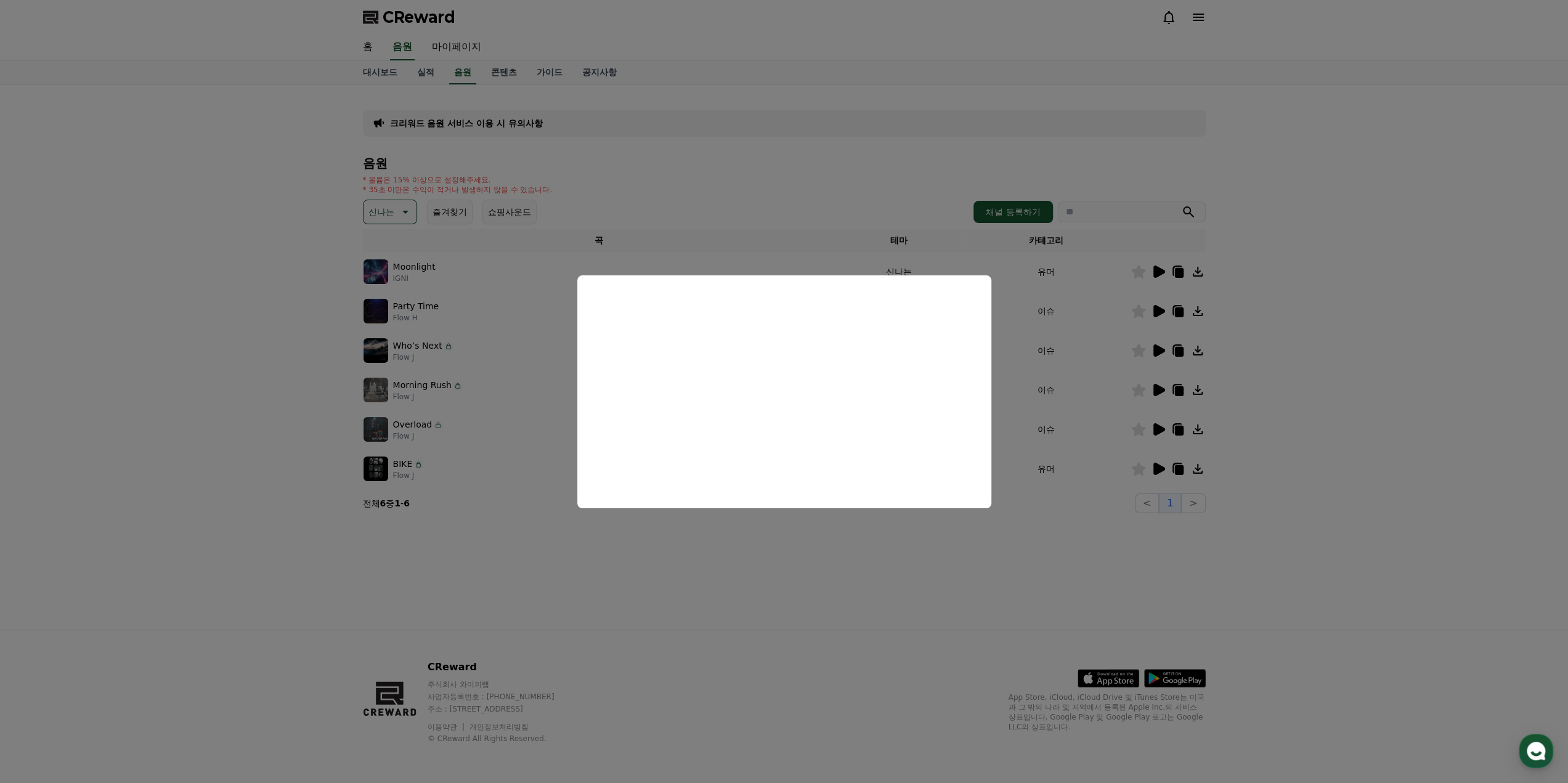
click at [719, 578] on button "close modal" at bounding box center [784, 391] width 1568 height 783
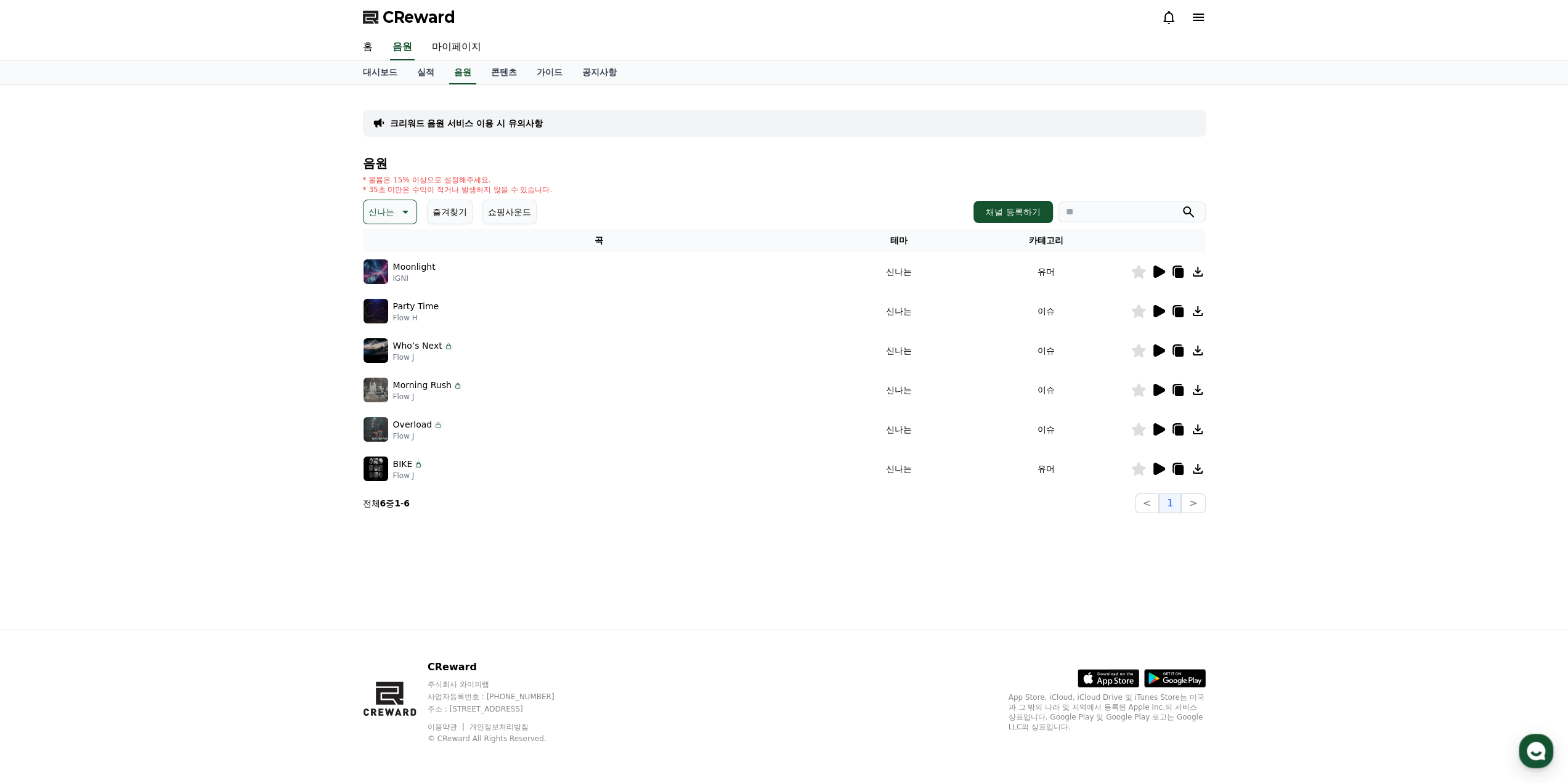
click at [1157, 427] on icon at bounding box center [1159, 429] width 12 height 12
